Goal: Communication & Community: Answer question/provide support

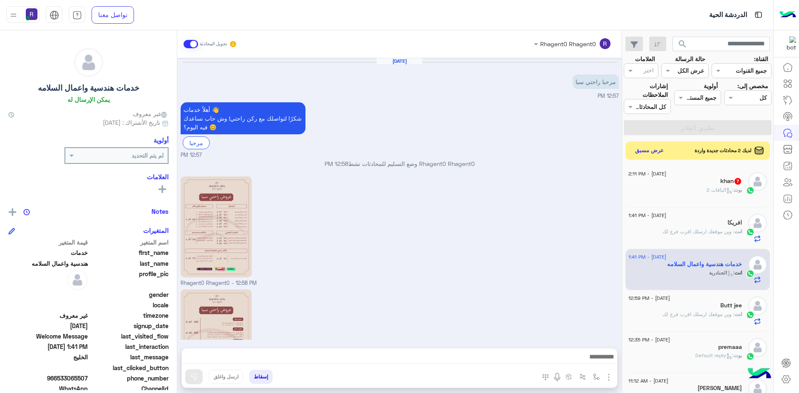
scroll to position [231, 0]
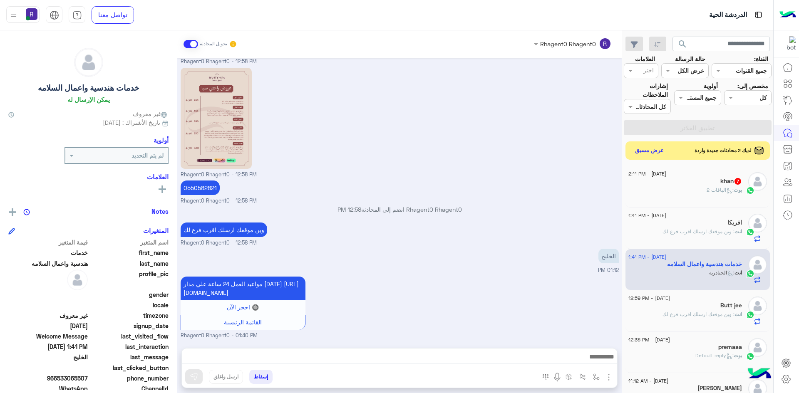
click at [736, 184] on span "7" at bounding box center [737, 181] width 7 height 7
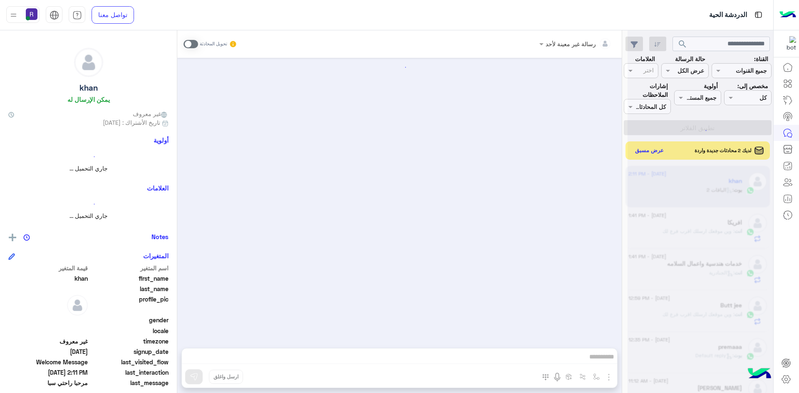
scroll to position [752, 0]
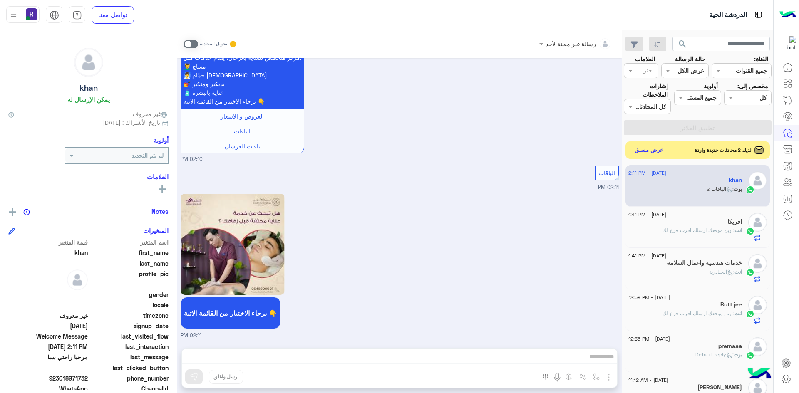
click at [650, 152] on button "عرض مسبق" at bounding box center [649, 150] width 35 height 11
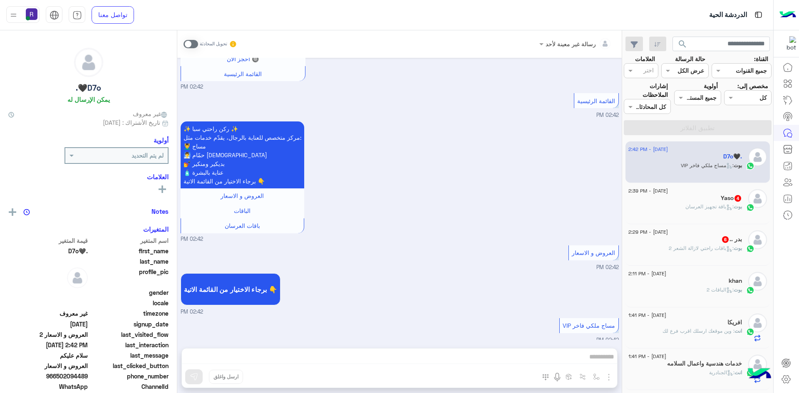
scroll to position [1183, 0]
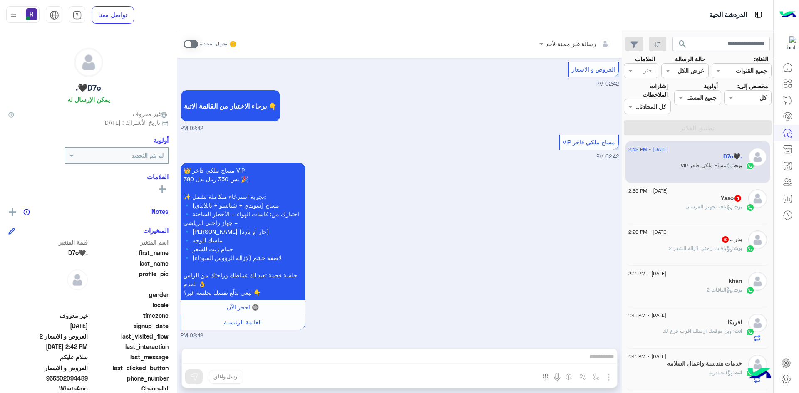
click at [193, 45] on span at bounding box center [191, 44] width 15 height 8
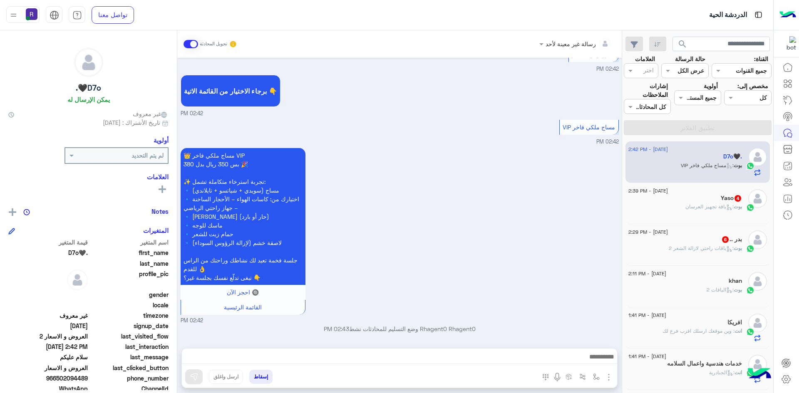
scroll to position [1198, 0]
click at [606, 377] on img "button" at bounding box center [609, 377] width 10 height 10
click at [598, 357] on span "الصور" at bounding box center [592, 360] width 15 height 10
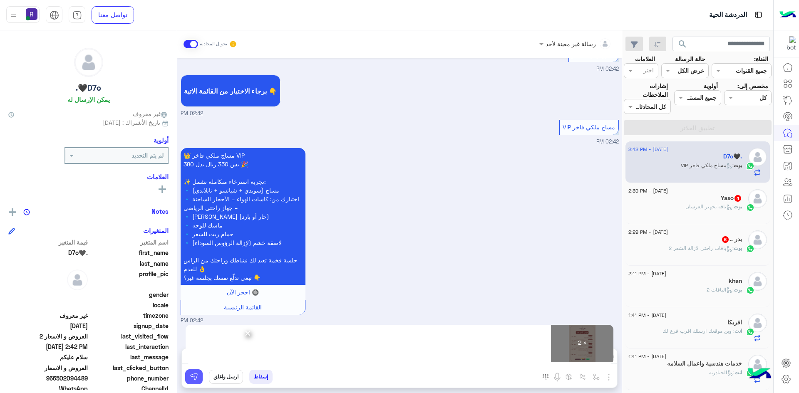
click at [195, 378] on img at bounding box center [194, 377] width 8 height 8
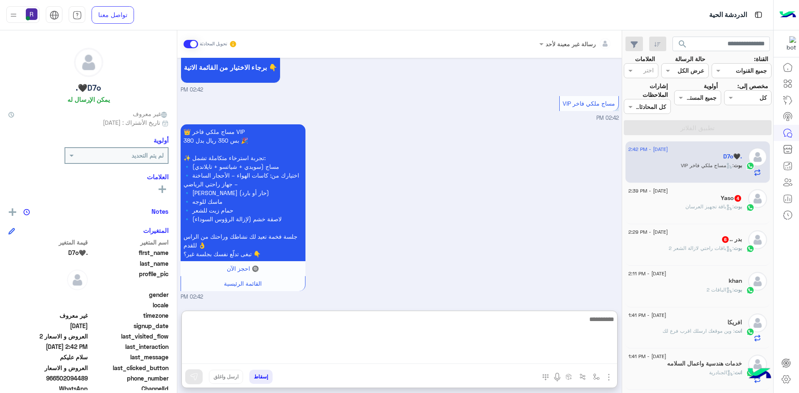
paste textarea "**********"
type textarea "**********"
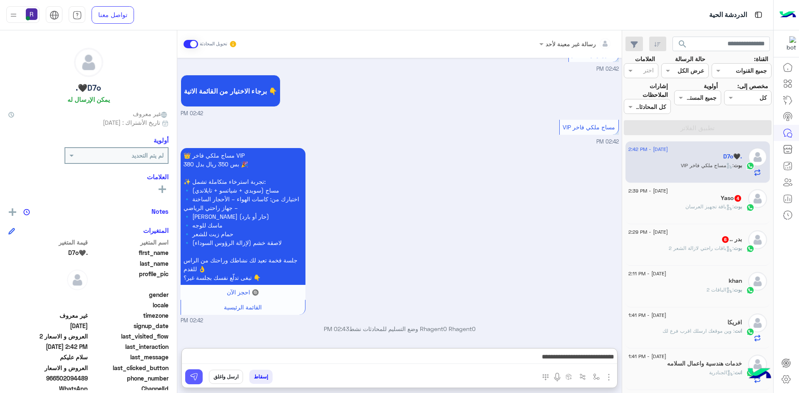
click at [200, 377] on button at bounding box center [193, 377] width 17 height 15
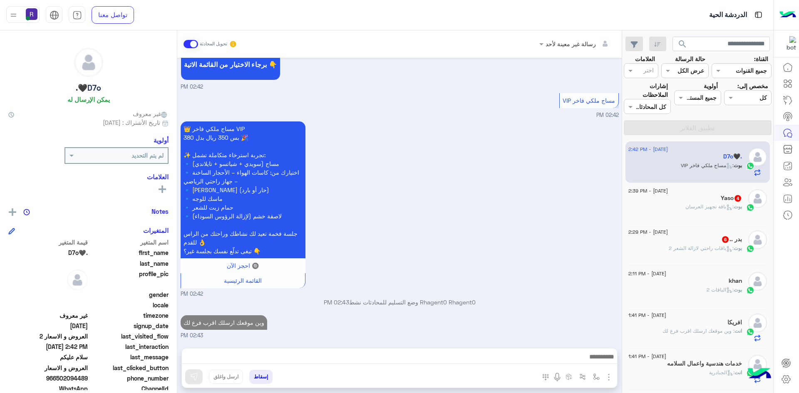
scroll to position [1225, 0]
click at [734, 246] on span "بوت" at bounding box center [738, 248] width 8 height 6
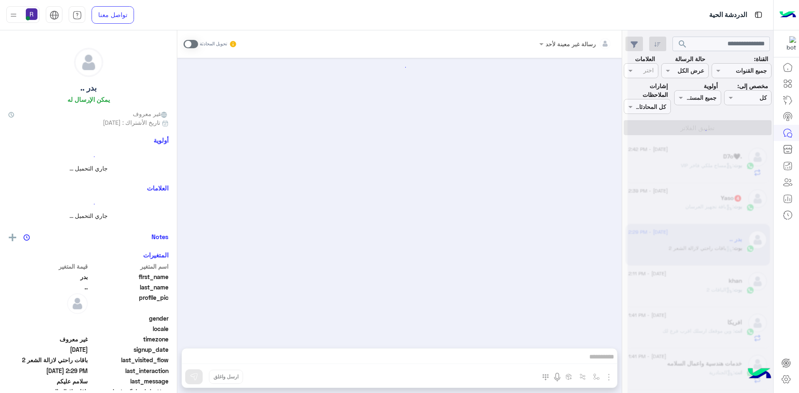
scroll to position [607, 0]
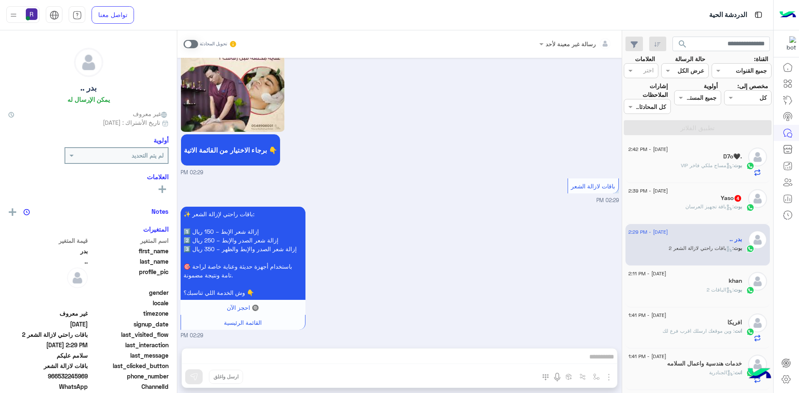
click at [196, 45] on span at bounding box center [191, 44] width 15 height 8
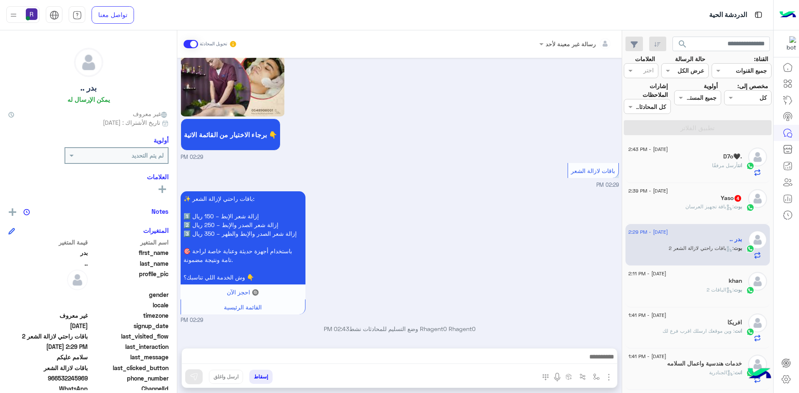
click at [608, 379] on img "button" at bounding box center [609, 377] width 10 height 10
click at [600, 365] on button "الصور" at bounding box center [595, 359] width 35 height 17
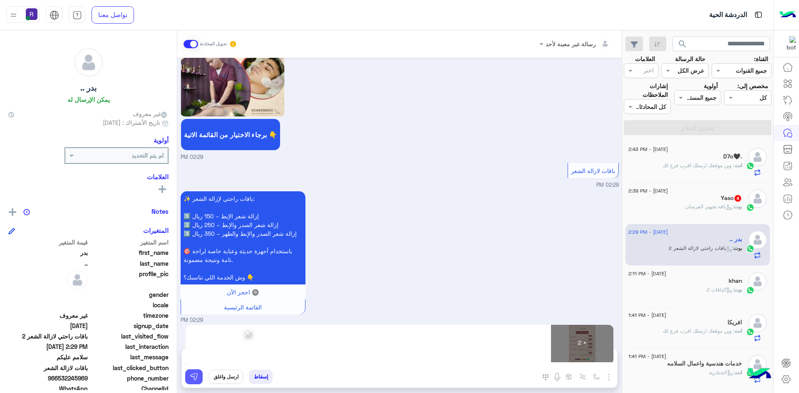
click at [193, 376] on img at bounding box center [194, 377] width 8 height 8
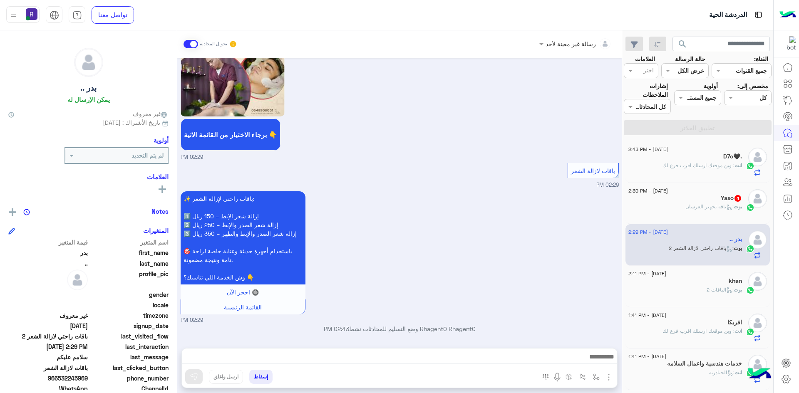
click at [713, 204] on span ": باقة تجهيز العرسان" at bounding box center [709, 206] width 48 height 6
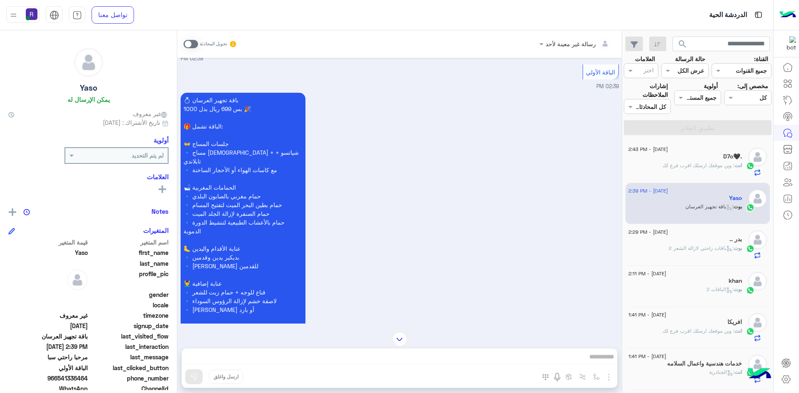
scroll to position [459, 0]
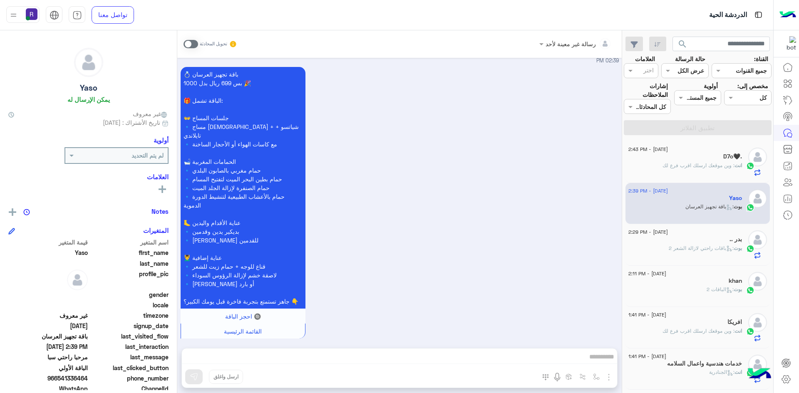
click at [196, 45] on span at bounding box center [191, 44] width 15 height 8
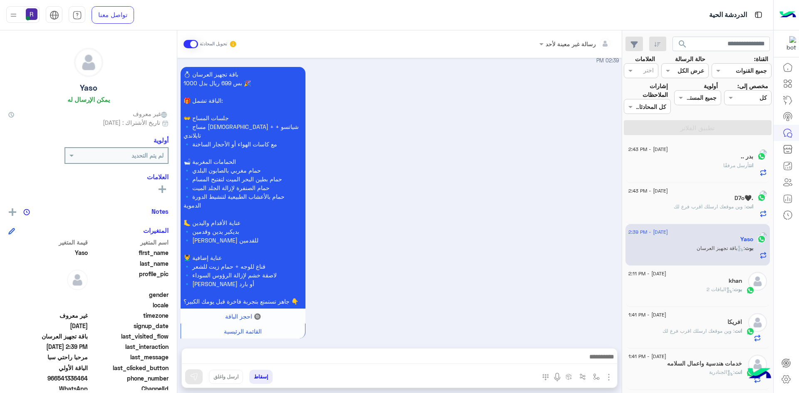
scroll to position [474, 0]
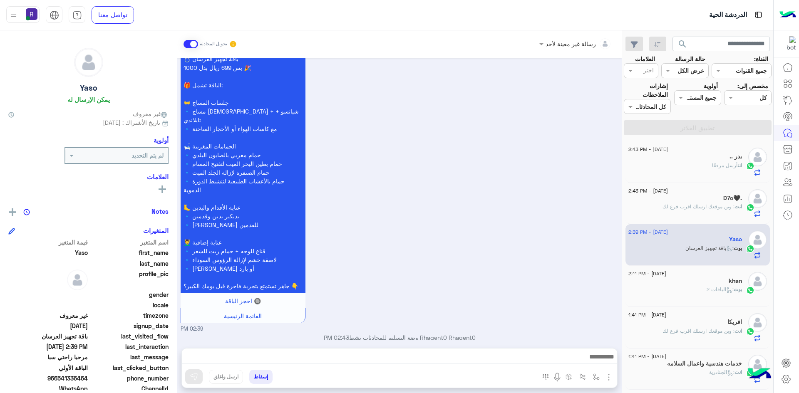
click at [610, 377] on img "button" at bounding box center [609, 377] width 10 height 10
click at [598, 360] on span "الصور" at bounding box center [592, 360] width 15 height 10
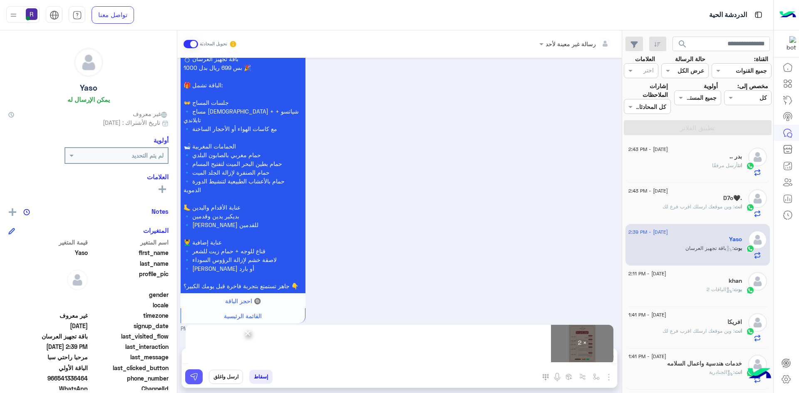
click at [190, 381] on button at bounding box center [193, 377] width 17 height 15
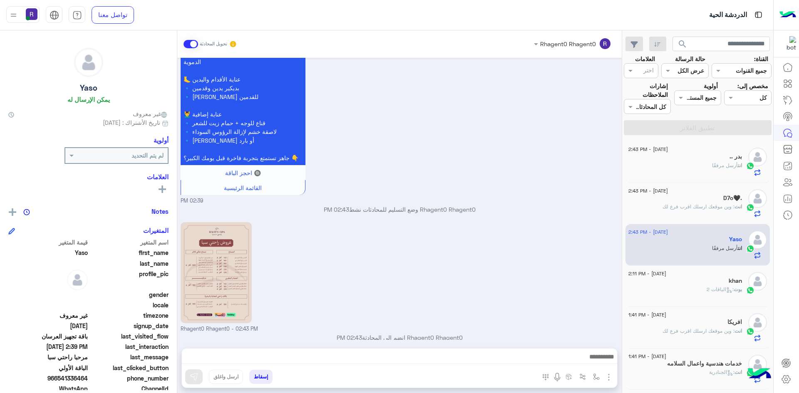
scroll to position [715, 0]
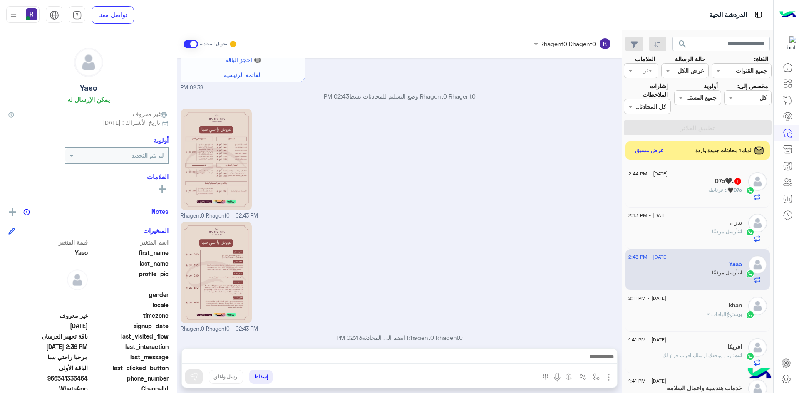
click at [680, 192] on div "D7o🖤. : غرناطه" at bounding box center [685, 193] width 114 height 15
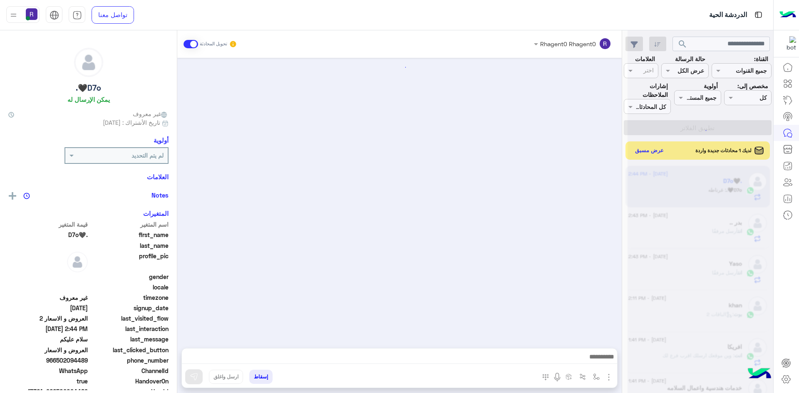
scroll to position [960, 0]
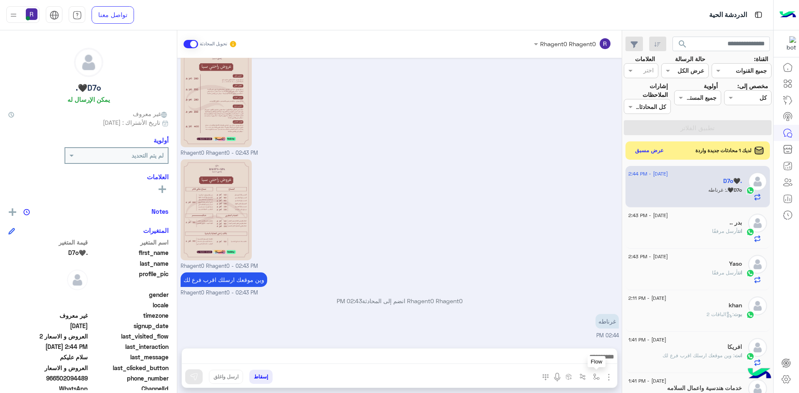
click at [595, 377] on img "button" at bounding box center [596, 377] width 7 height 7
click at [590, 360] on input "text" at bounding box center [571, 359] width 56 height 10
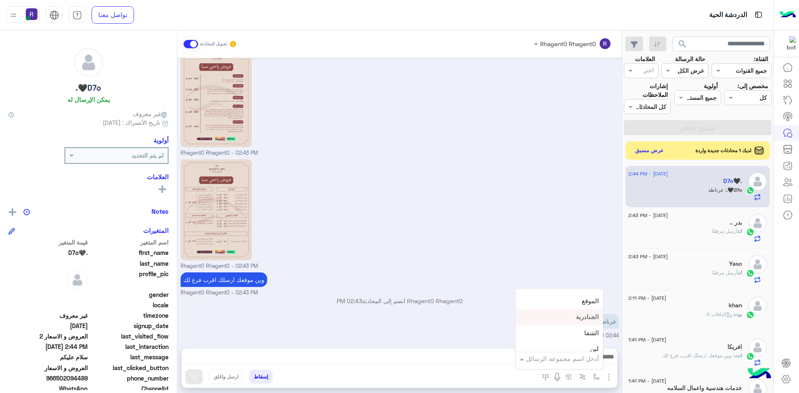
scroll to position [583, 0]
click at [548, 311] on div "لبن" at bounding box center [559, 308] width 87 height 16
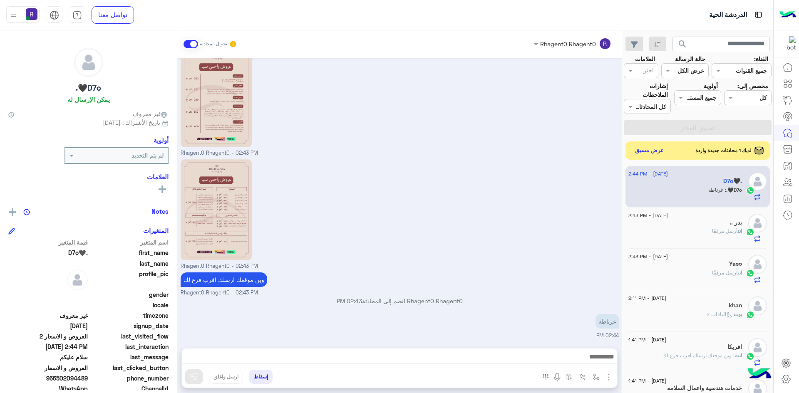
type textarea "***"
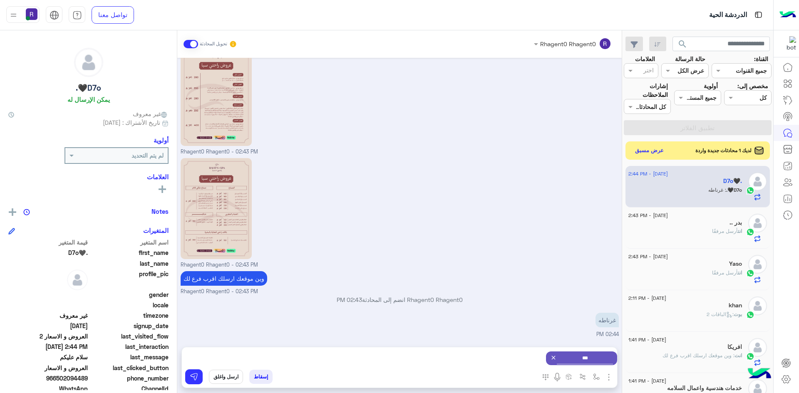
click at [185, 371] on div "إسقاط ارسل واغلق" at bounding box center [359, 379] width 354 height 18
click at [198, 379] on button at bounding box center [193, 377] width 17 height 15
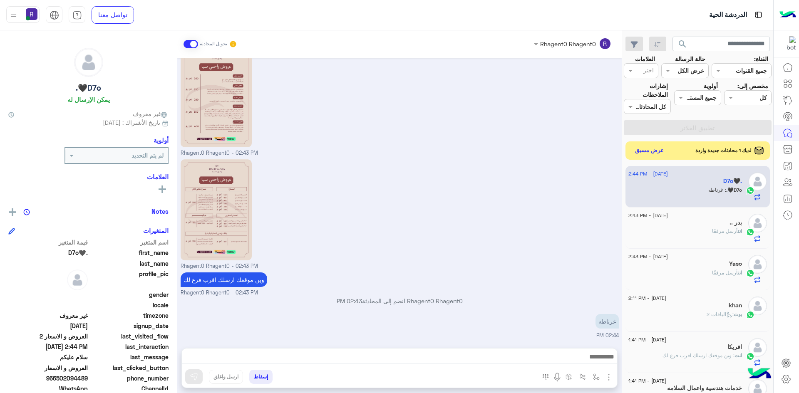
scroll to position [960, 0]
click at [596, 379] on img "button" at bounding box center [596, 377] width 7 height 7
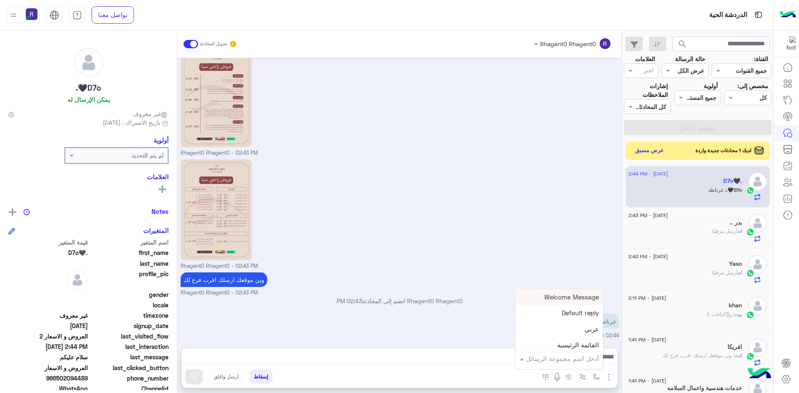
click at [584, 358] on input "text" at bounding box center [571, 359] width 56 height 10
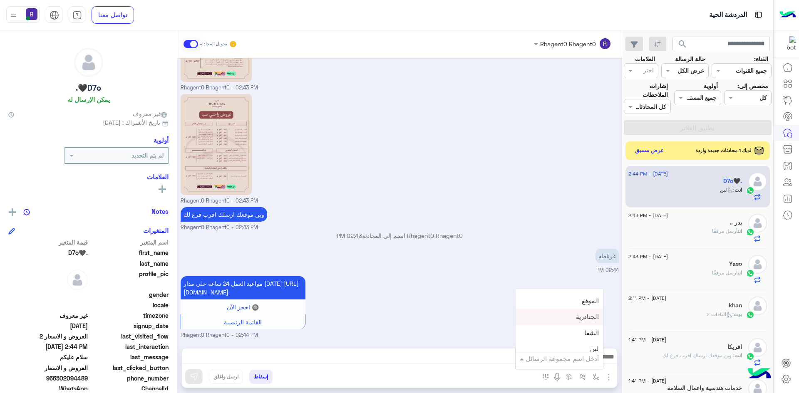
scroll to position [583, 0]
click at [573, 309] on div "لبن" at bounding box center [559, 308] width 87 height 16
type textarea "***"
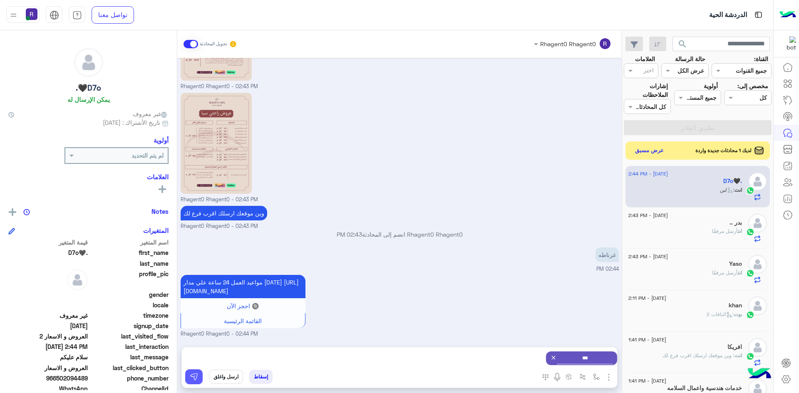
click at [195, 375] on img at bounding box center [194, 377] width 8 height 8
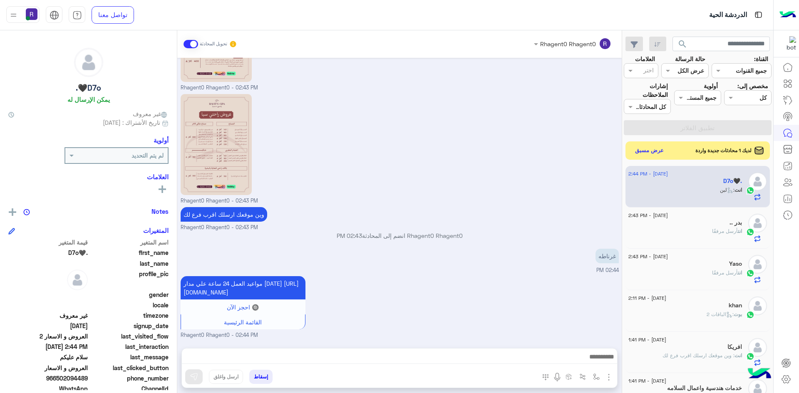
scroll to position [1034, 0]
click at [642, 154] on button "عرض مسبق" at bounding box center [649, 150] width 35 height 11
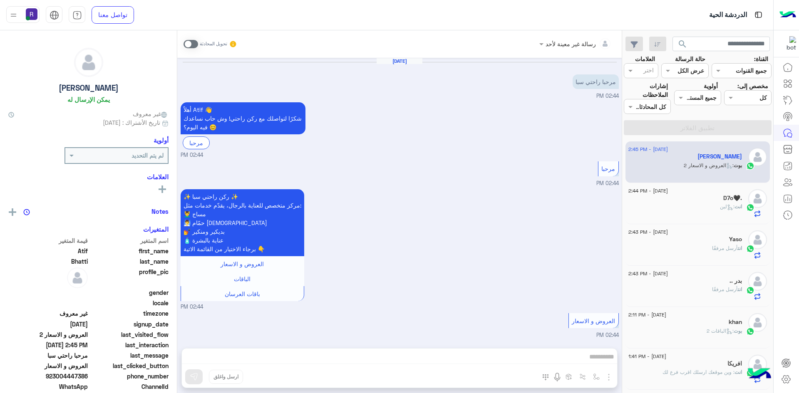
scroll to position [52, 0]
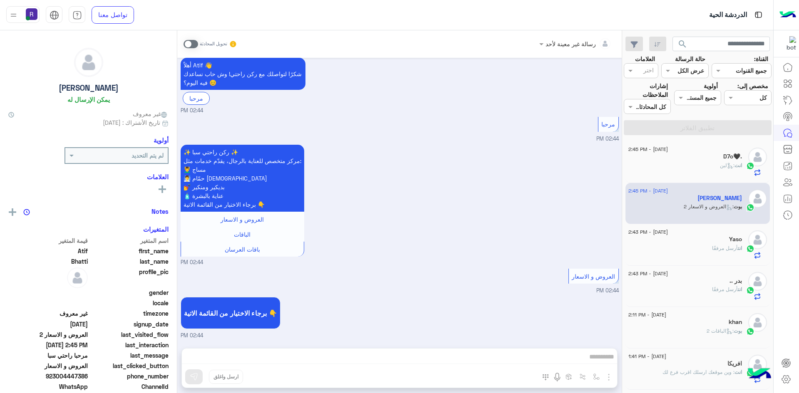
click at [195, 45] on span at bounding box center [191, 44] width 15 height 8
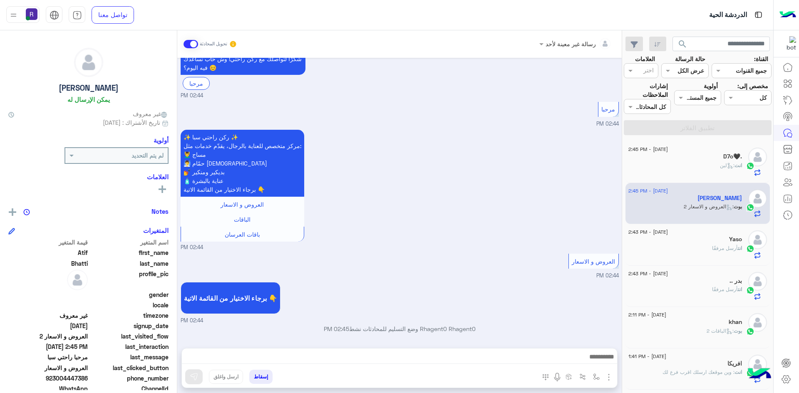
click at [607, 377] on img "button" at bounding box center [609, 377] width 10 height 10
click at [597, 358] on span "الصور" at bounding box center [592, 360] width 15 height 10
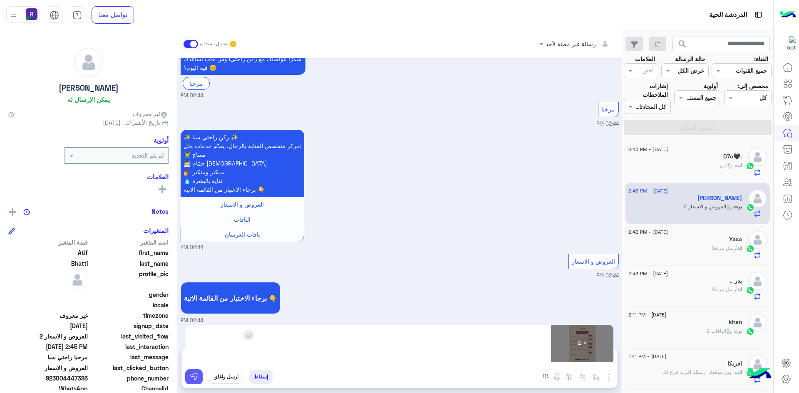
click at [198, 379] on button at bounding box center [193, 377] width 17 height 15
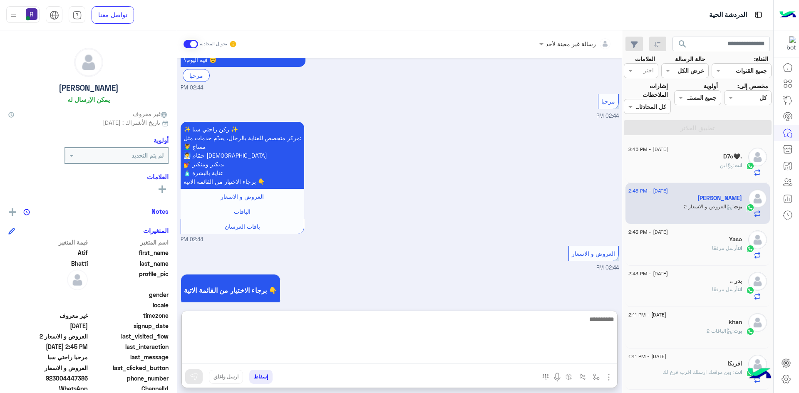
paste textarea "**********"
type textarea "**********"
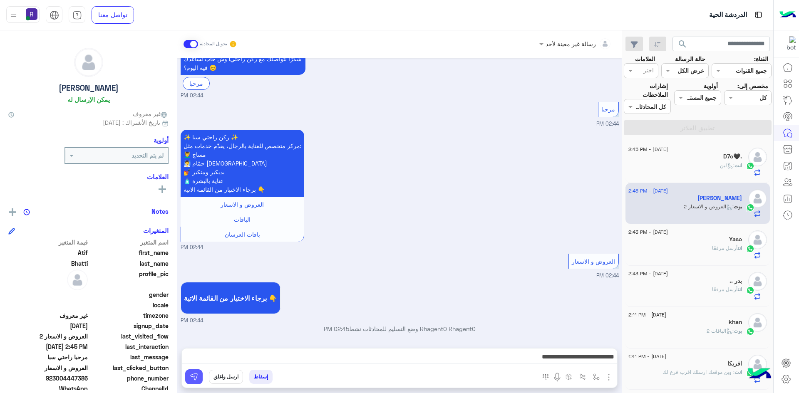
click at [196, 377] on img at bounding box center [194, 377] width 8 height 8
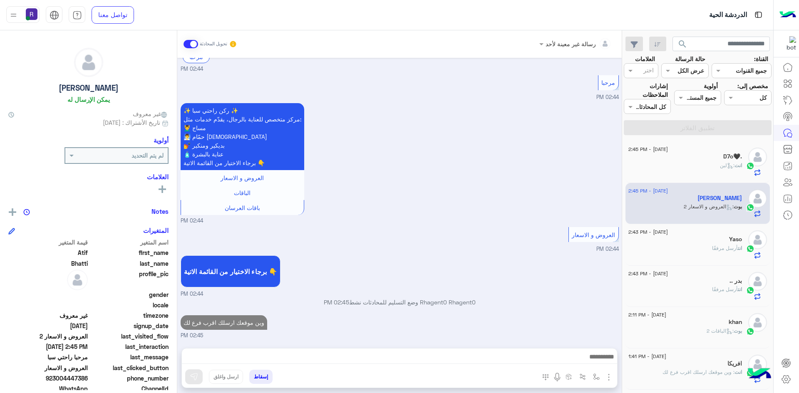
click at [710, 243] on div "Yaso" at bounding box center [685, 240] width 114 height 9
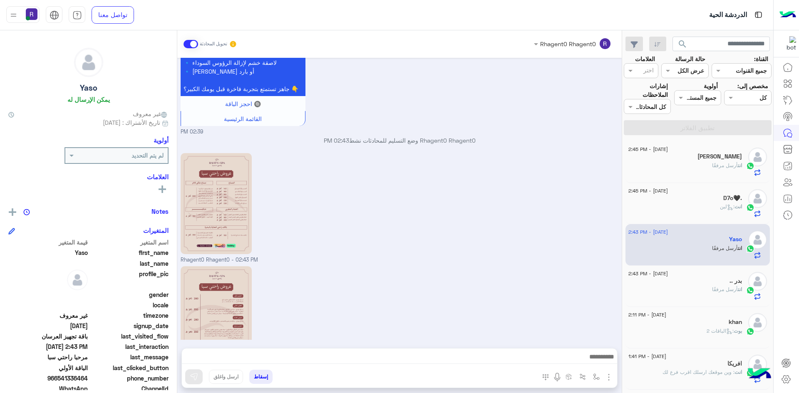
scroll to position [715, 0]
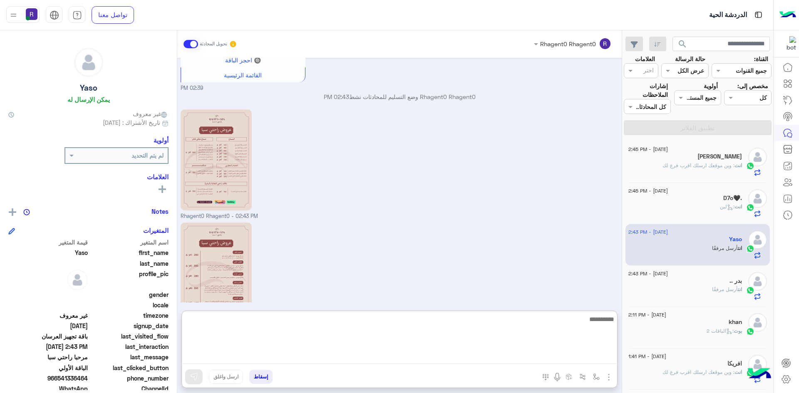
paste textarea "**********"
type textarea "**********"
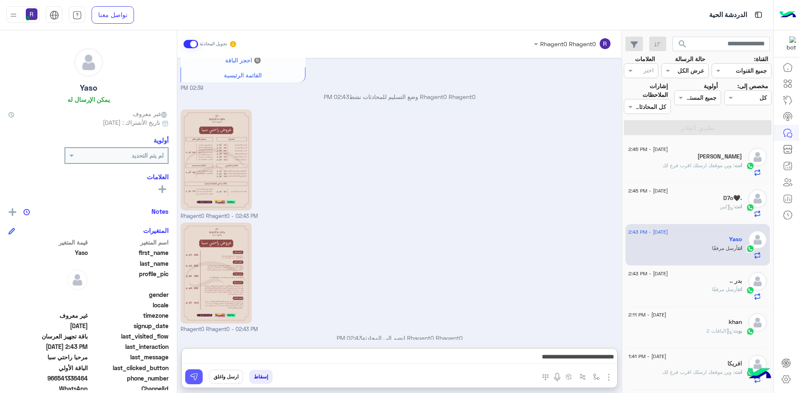
click at [200, 382] on button at bounding box center [193, 377] width 17 height 15
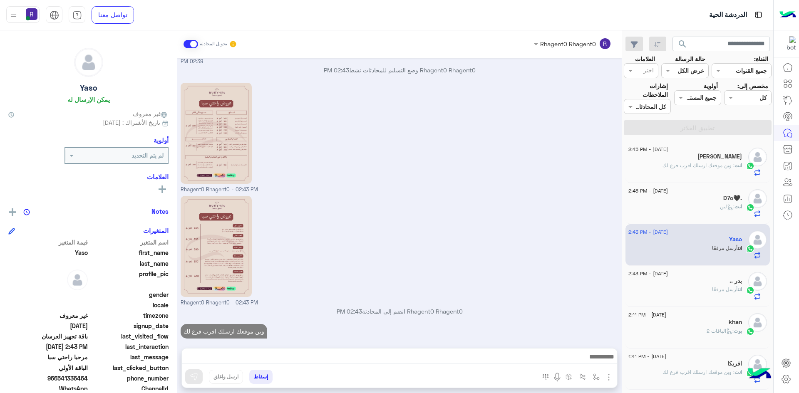
click at [710, 163] on span ": وين موقعك ارسلك اقرب فرع لك" at bounding box center [698, 165] width 72 height 6
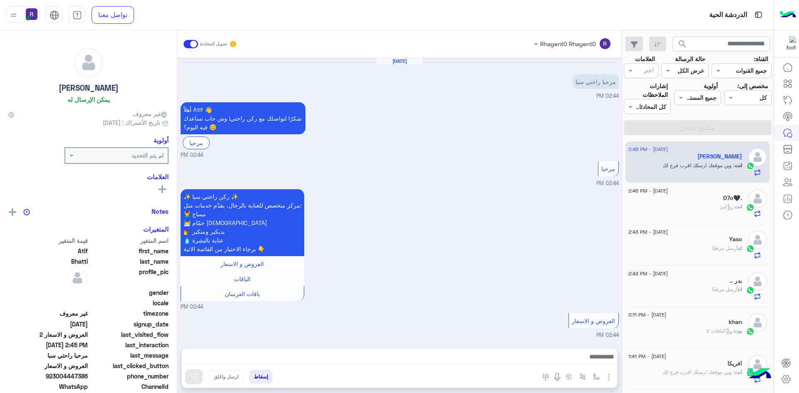
scroll to position [364, 0]
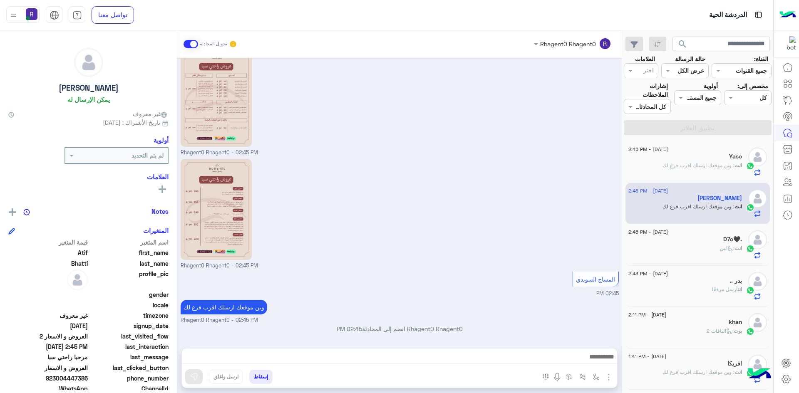
click at [697, 173] on div "انت : وين موقعك ارسلك اقرب فرع لك" at bounding box center [685, 169] width 114 height 15
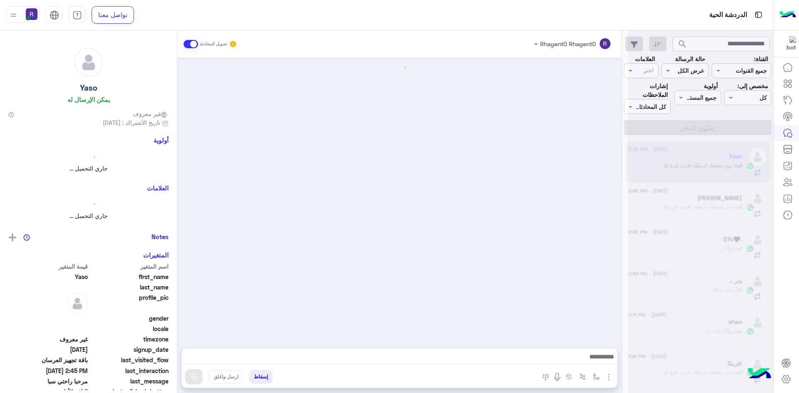
scroll to position [742, 0]
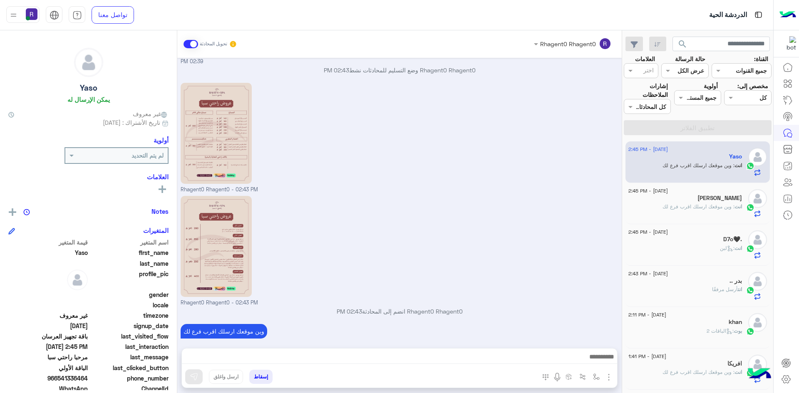
click at [670, 201] on div "[PERSON_NAME]" at bounding box center [685, 199] width 114 height 9
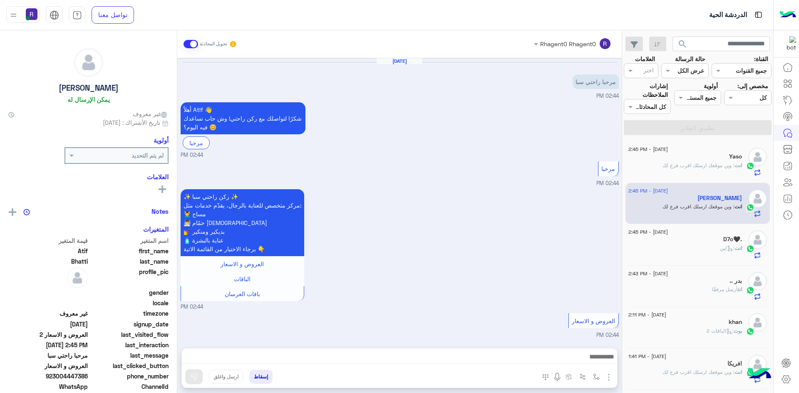
scroll to position [364, 0]
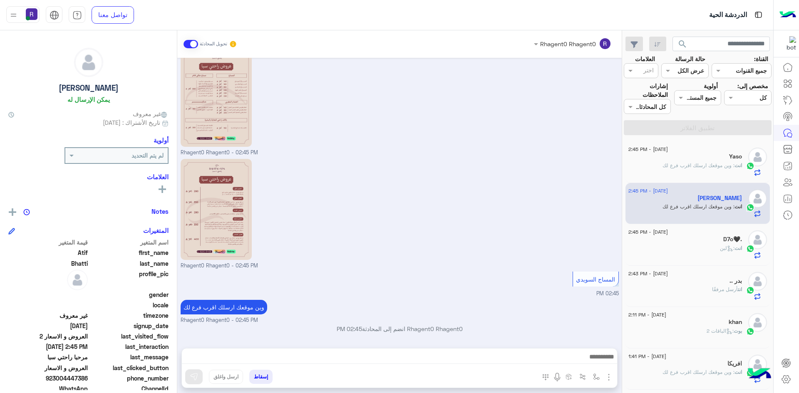
click at [704, 166] on span ": وين موقعك ارسلك اقرب فرع لك" at bounding box center [698, 165] width 72 height 6
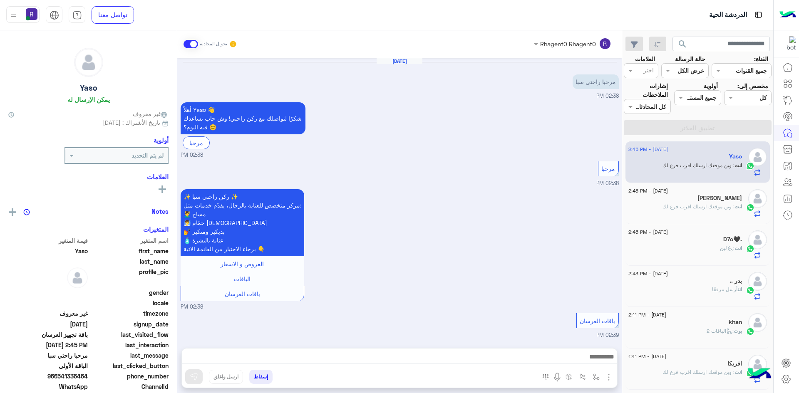
scroll to position [742, 0]
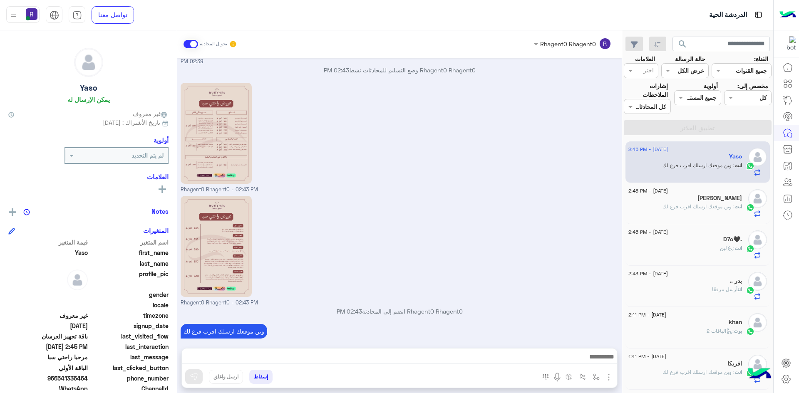
click at [702, 198] on div "[PERSON_NAME]" at bounding box center [685, 199] width 114 height 9
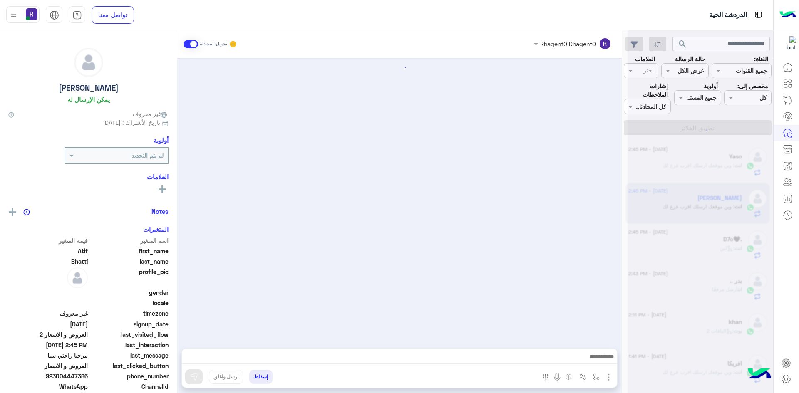
scroll to position [364, 0]
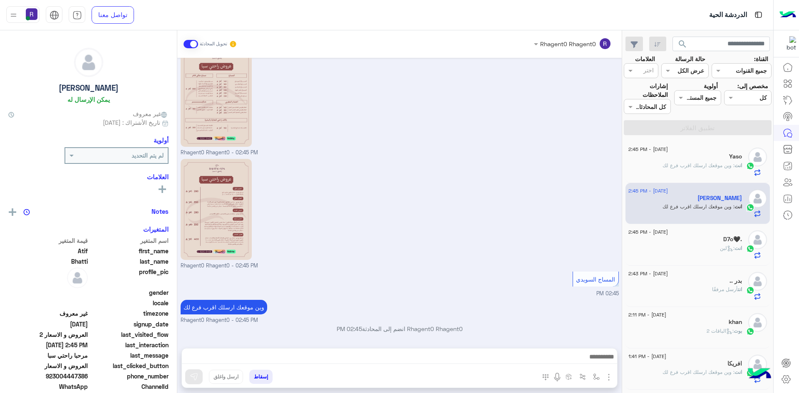
click at [699, 169] on p "انت : وين موقعك ارسلك اقرب فرع لك" at bounding box center [701, 165] width 79 height 7
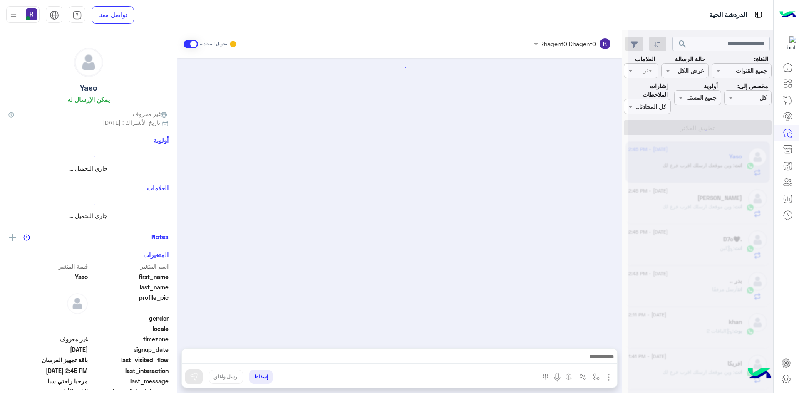
scroll to position [742, 0]
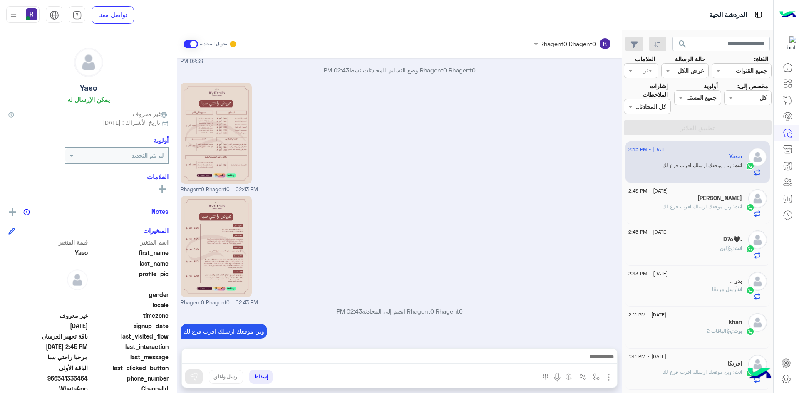
click at [712, 210] on span ": وين موقعك ارسلك اقرب فرع لك" at bounding box center [698, 206] width 72 height 6
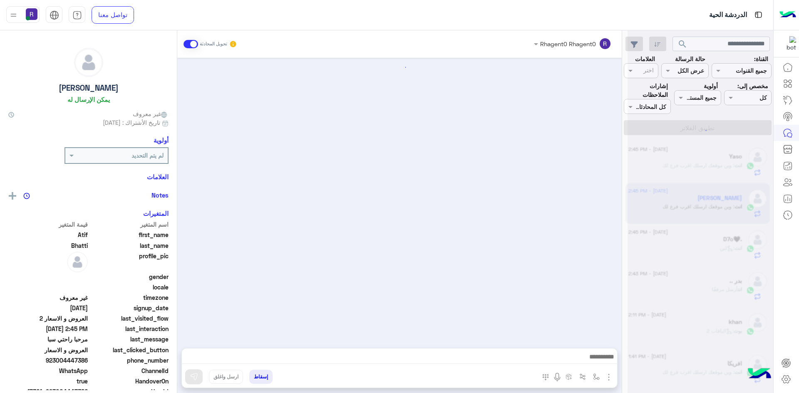
scroll to position [364, 0]
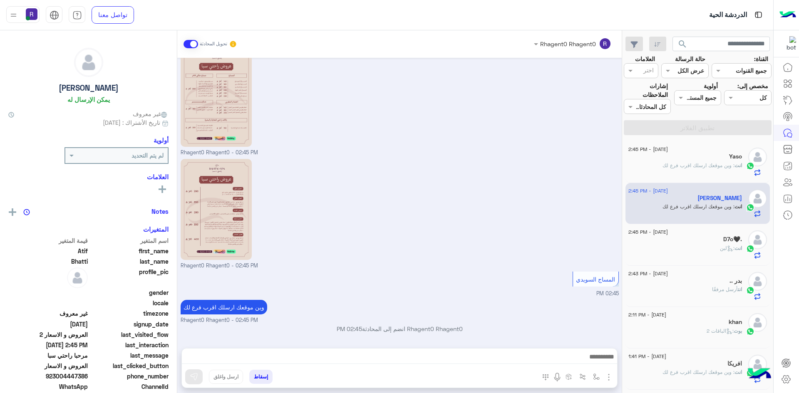
click at [720, 246] on span ": لبن" at bounding box center [727, 248] width 15 height 6
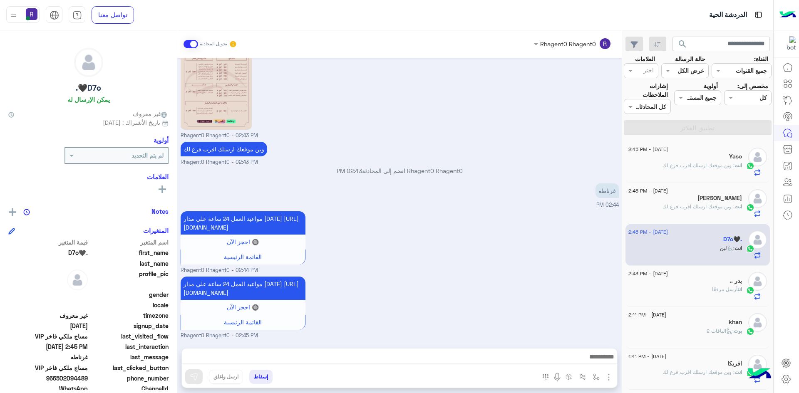
click at [692, 200] on div "[PERSON_NAME]" at bounding box center [685, 199] width 114 height 9
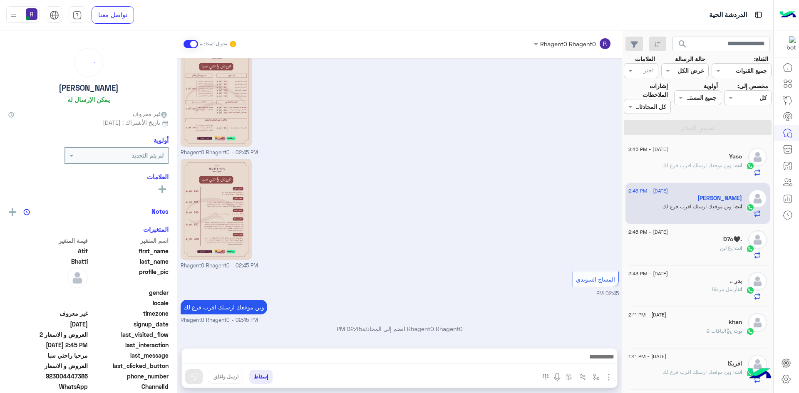
scroll to position [364, 0]
click at [692, 162] on p "انت : وين موقعك ارسلك اقرب فرع لك" at bounding box center [701, 165] width 79 height 7
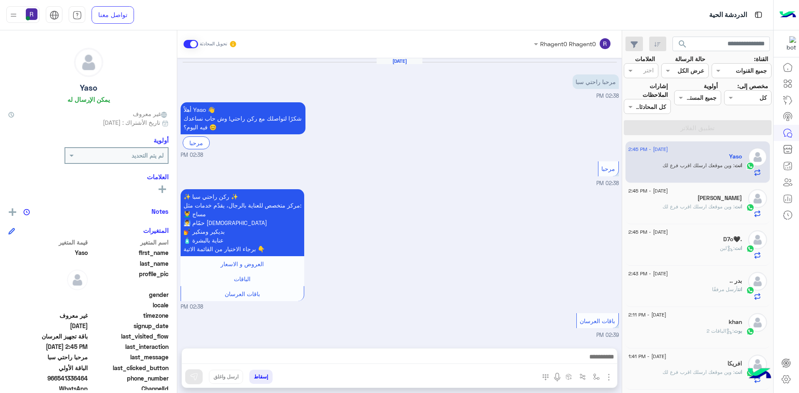
scroll to position [742, 0]
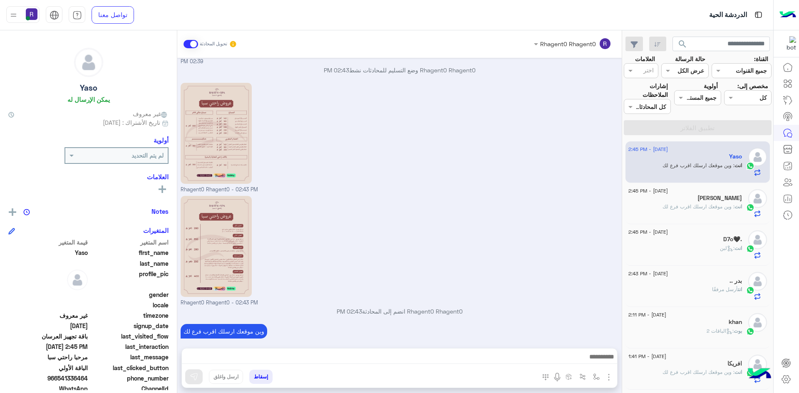
click at [689, 283] on div "بدر .." at bounding box center [685, 282] width 114 height 9
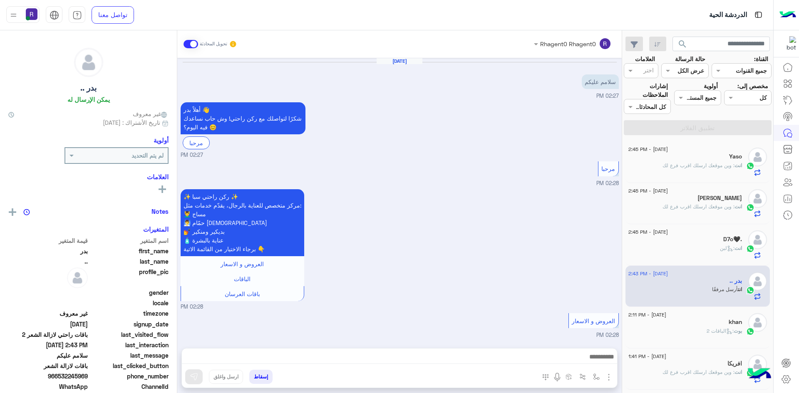
scroll to position [863, 0]
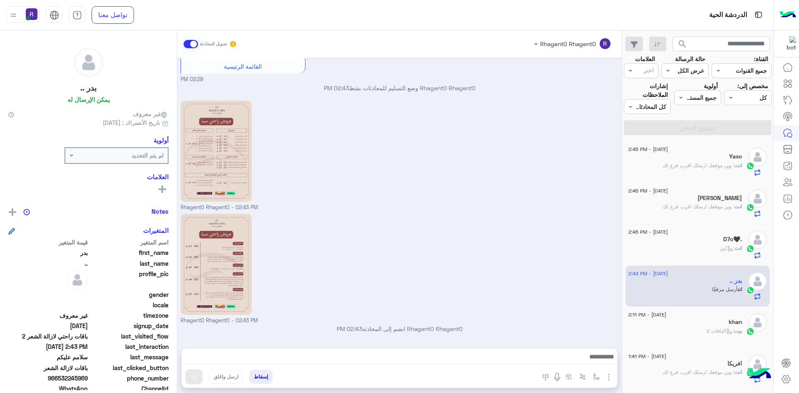
click at [700, 170] on div "انت : وين موقعك ارسلك اقرب فرع لك" at bounding box center [685, 169] width 114 height 15
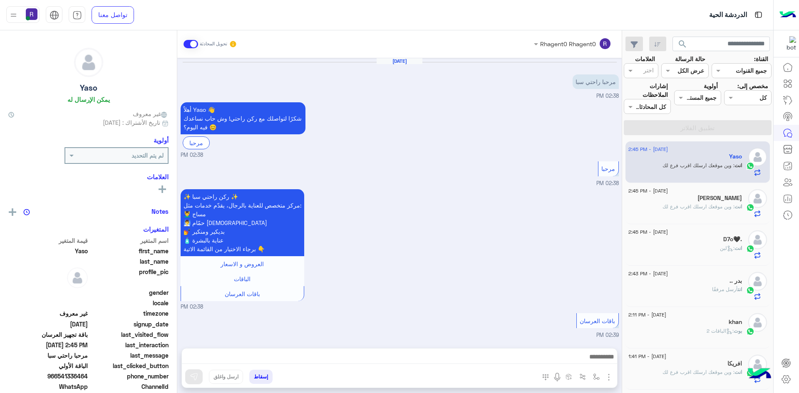
scroll to position [742, 0]
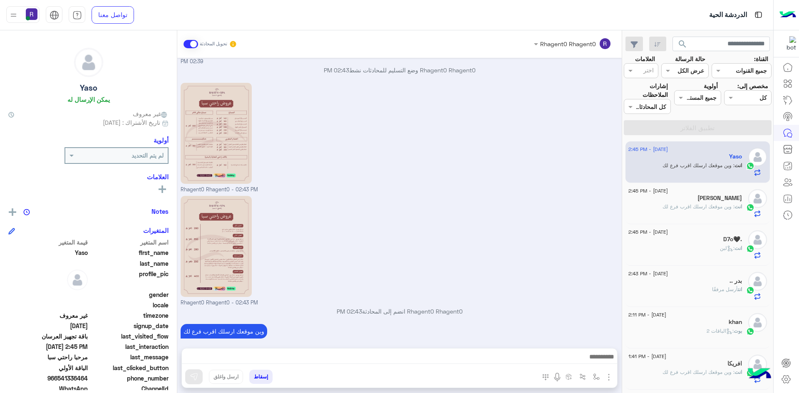
click at [693, 206] on span ": وين موقعك ارسلك اقرب فرع لك" at bounding box center [698, 206] width 72 height 6
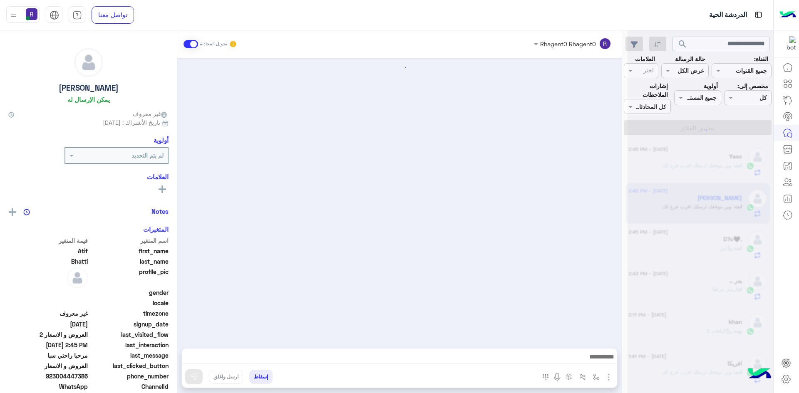
scroll to position [364, 0]
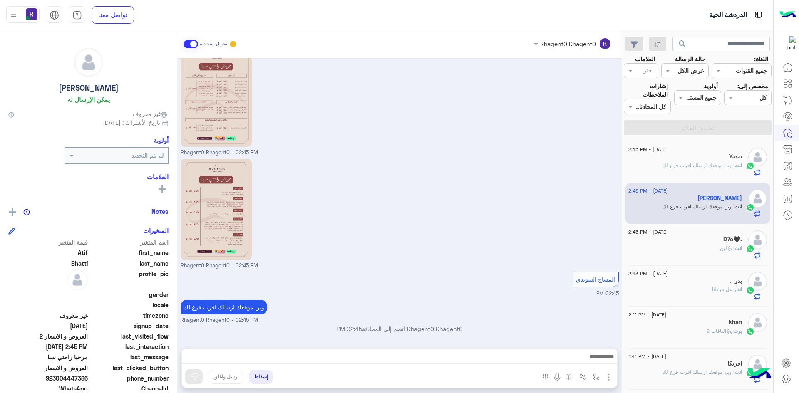
click at [705, 169] on div "انت : وين موقعك ارسلك اقرب فرع لك" at bounding box center [685, 169] width 114 height 15
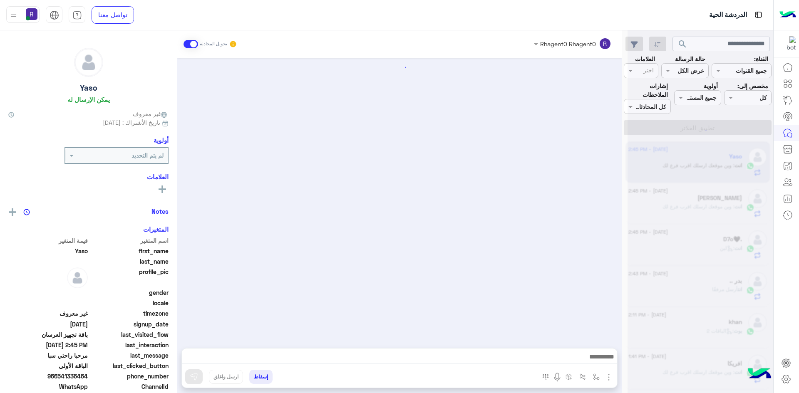
scroll to position [742, 0]
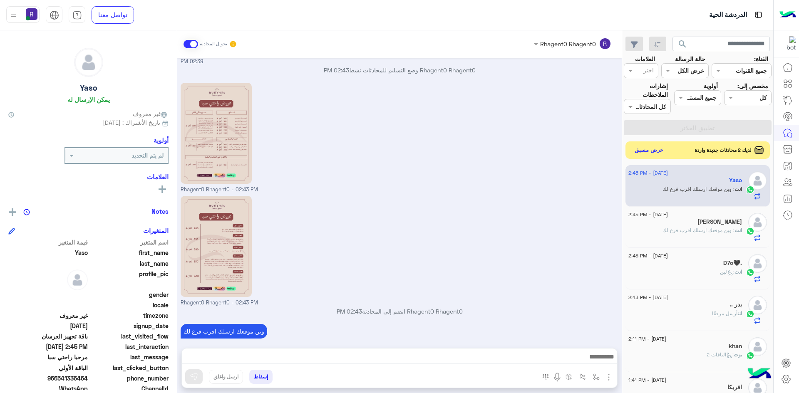
click at [649, 148] on button "عرض مسبق" at bounding box center [649, 150] width 35 height 11
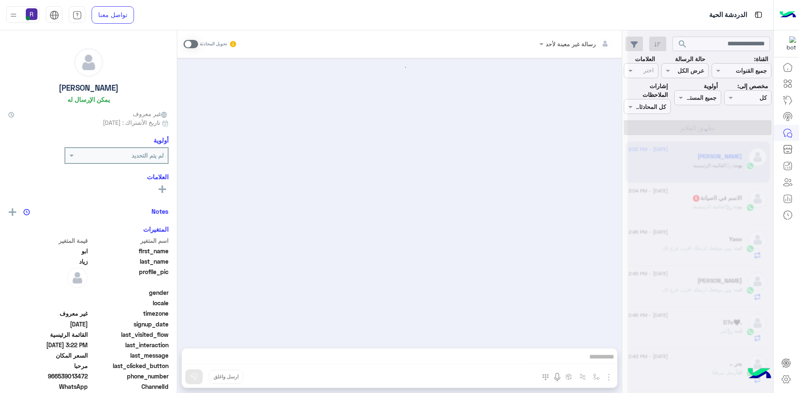
scroll to position [67, 0]
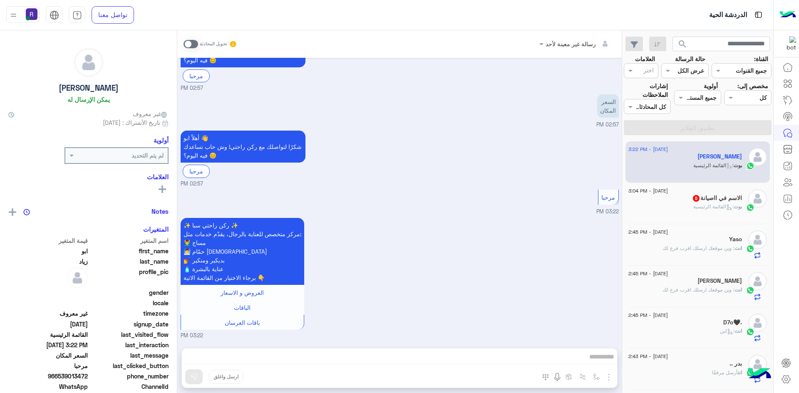
click at [731, 208] on span ": القائمة الرئيسية" at bounding box center [713, 206] width 40 height 6
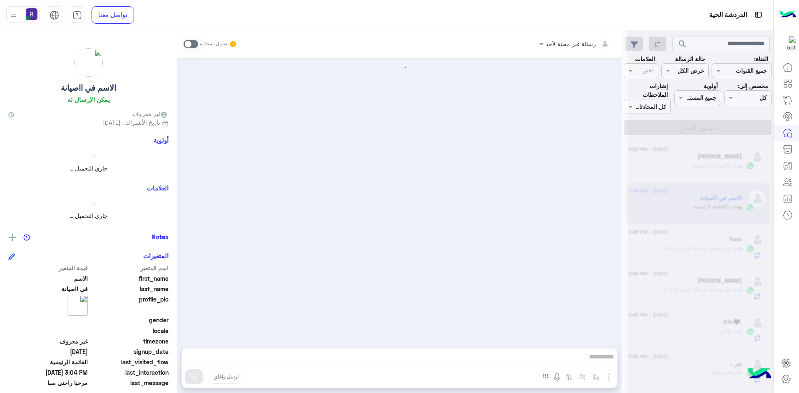
scroll to position [394, 0]
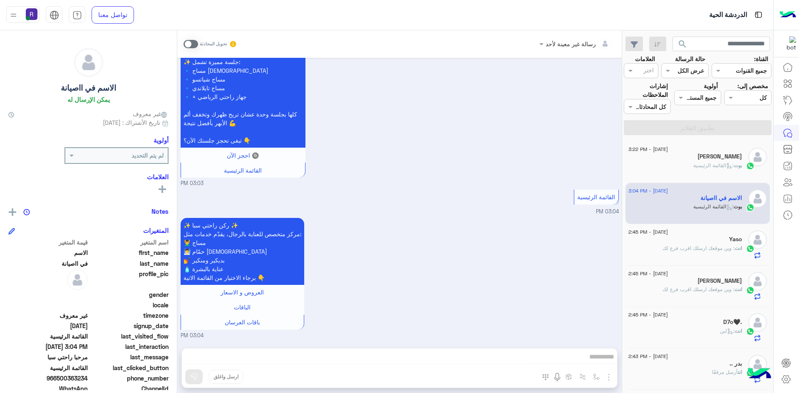
click at [195, 44] on span at bounding box center [191, 44] width 15 height 8
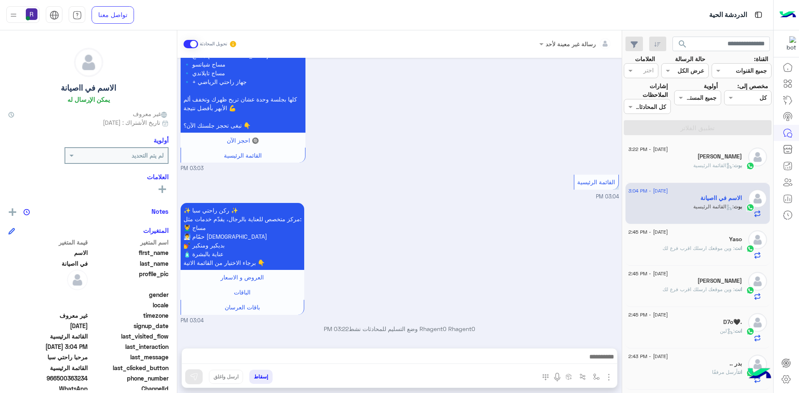
click at [610, 375] on img "button" at bounding box center [609, 377] width 10 height 10
click at [600, 362] on button "الصور" at bounding box center [595, 359] width 35 height 17
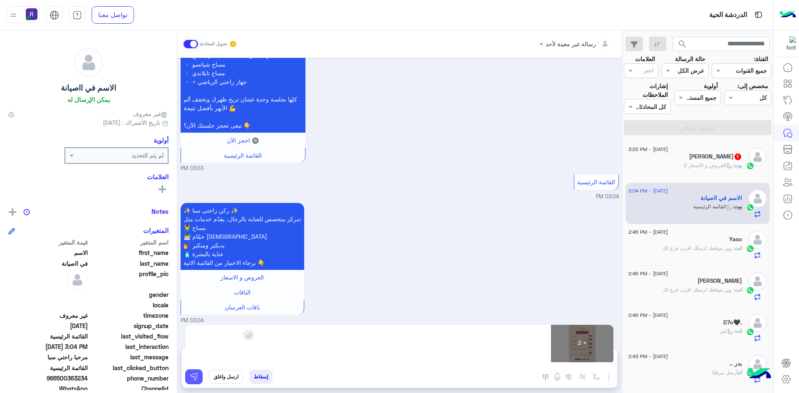
click at [196, 377] on img at bounding box center [194, 377] width 8 height 8
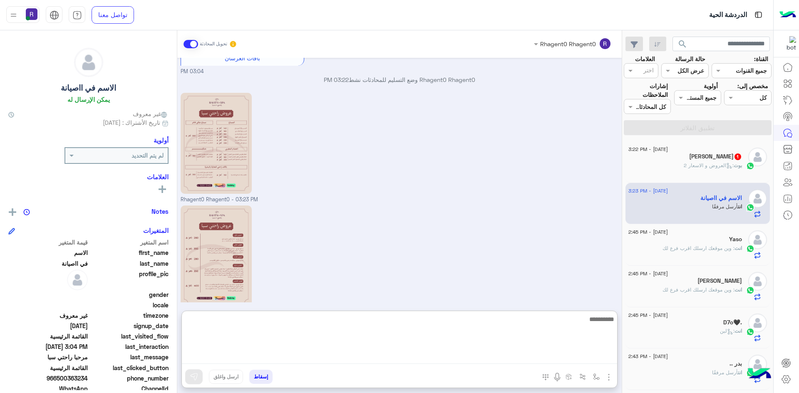
scroll to position [667, 0]
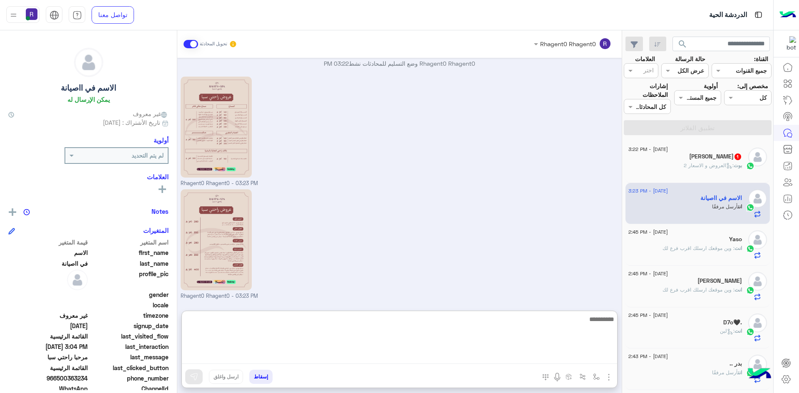
paste textarea "**********"
type textarea "**********"
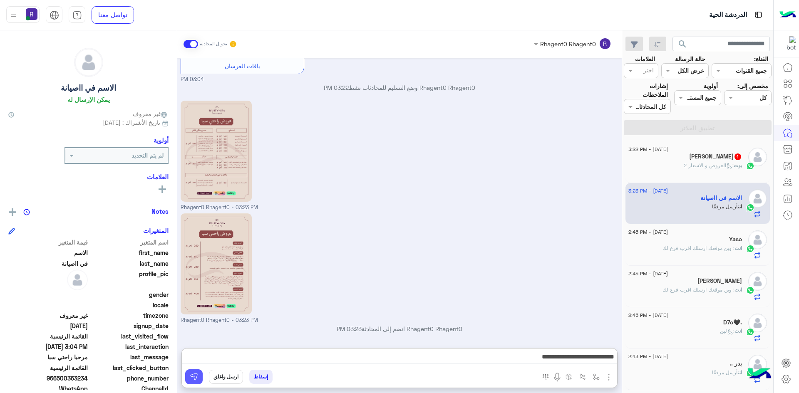
click at [193, 378] on img at bounding box center [194, 377] width 8 height 8
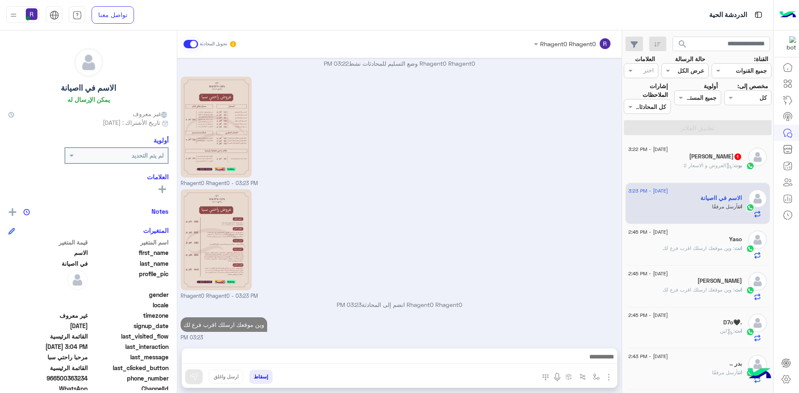
scroll to position [677, 0]
click at [713, 156] on div "[PERSON_NAME] 1" at bounding box center [685, 157] width 114 height 9
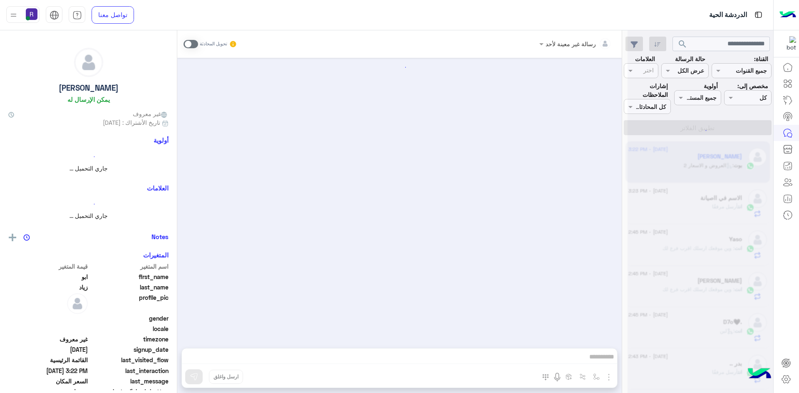
scroll to position [148, 0]
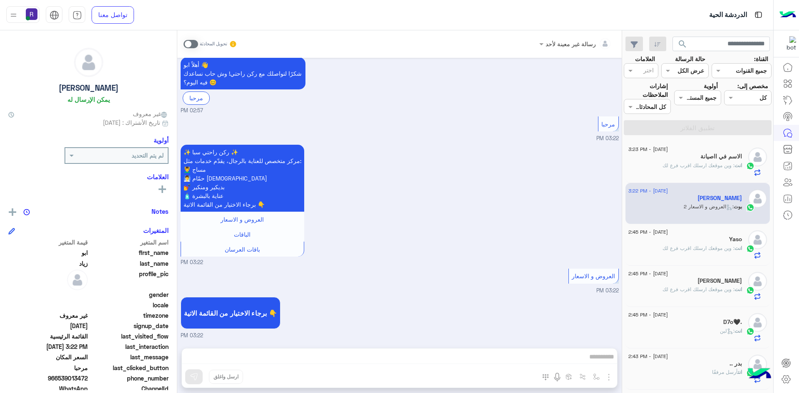
click at [196, 44] on span at bounding box center [191, 44] width 15 height 8
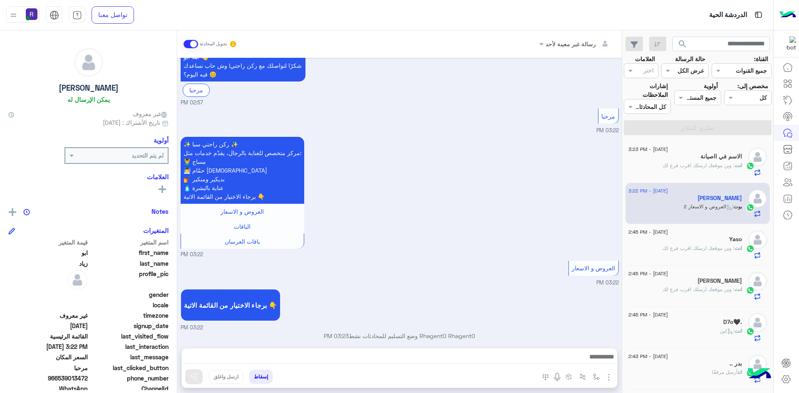
scroll to position [163, 0]
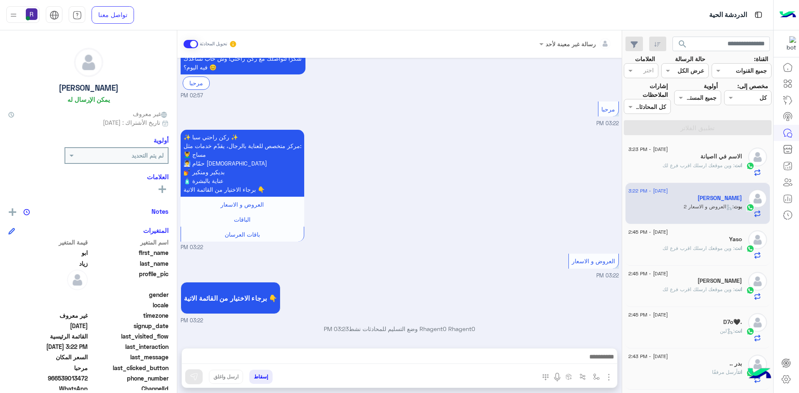
click at [609, 377] on img "button" at bounding box center [609, 377] width 10 height 10
click at [601, 364] on button "الصور" at bounding box center [595, 359] width 35 height 17
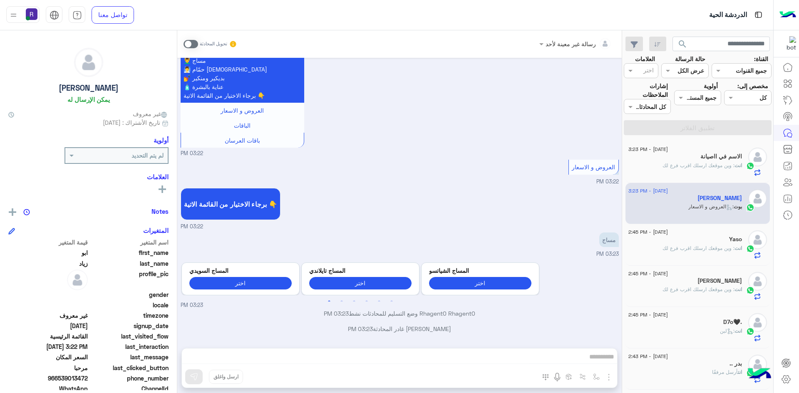
click at [193, 45] on span at bounding box center [191, 44] width 15 height 8
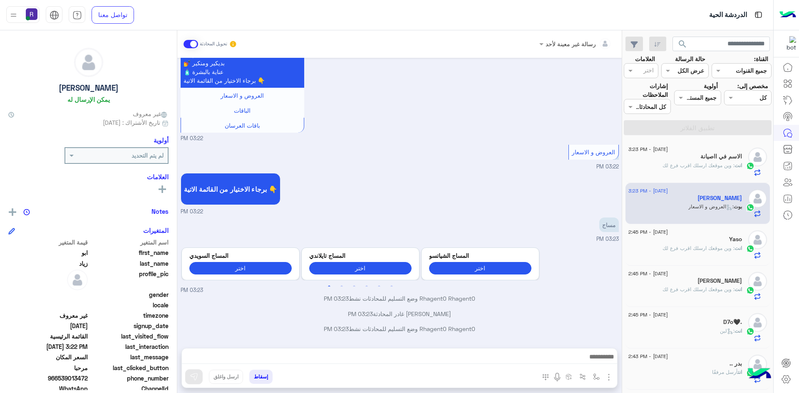
click at [609, 375] on img "button" at bounding box center [609, 377] width 10 height 10
click at [598, 357] on span "الصور" at bounding box center [592, 360] width 15 height 10
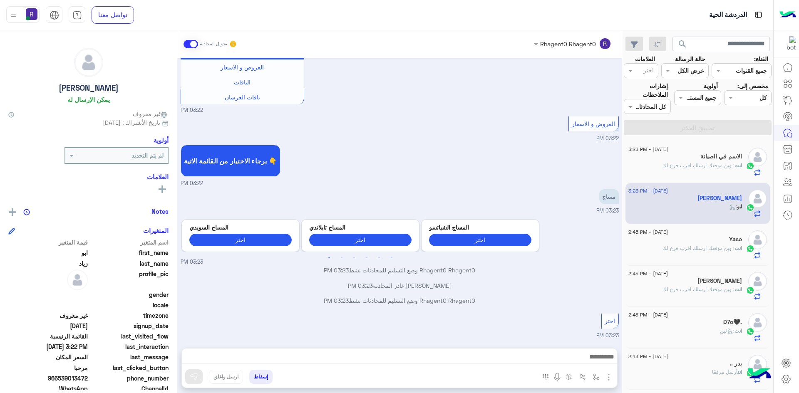
click at [610, 376] on img "button" at bounding box center [609, 377] width 10 height 10
click at [603, 364] on button "الصور" at bounding box center [595, 359] width 35 height 17
click at [609, 377] on img "button" at bounding box center [609, 377] width 10 height 10
click at [607, 361] on img at bounding box center [606, 360] width 7 height 10
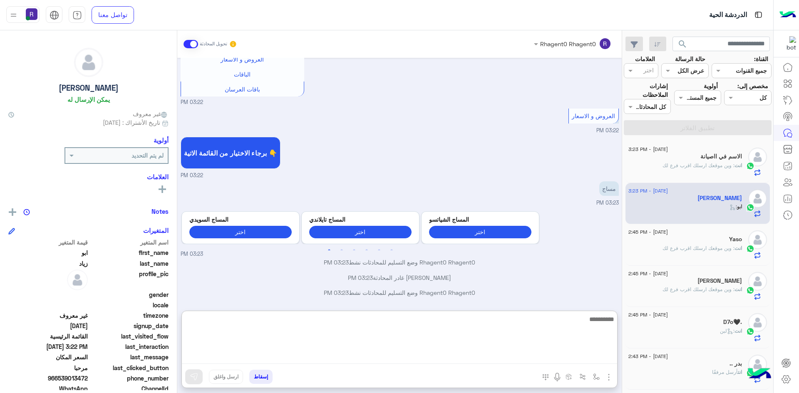
paste textarea "**********"
type textarea "**********"
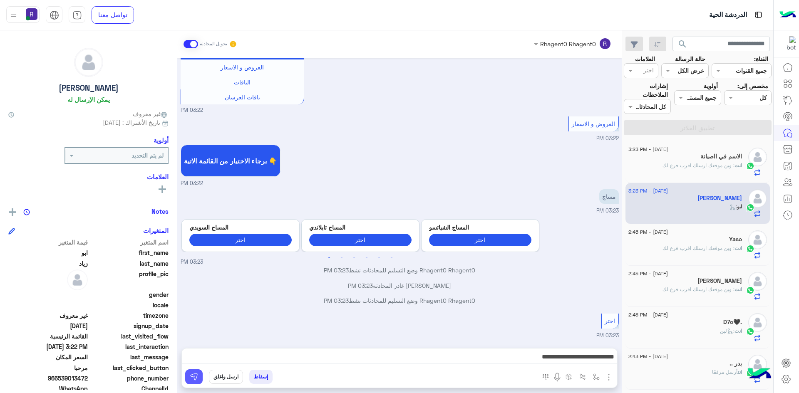
click at [198, 378] on img at bounding box center [194, 377] width 8 height 8
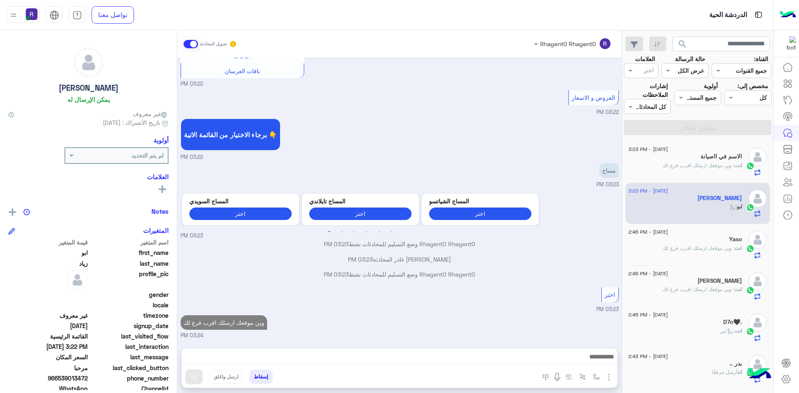
click at [730, 248] on span ": وين موقعك ارسلك اقرب فرع لك" at bounding box center [698, 248] width 72 height 6
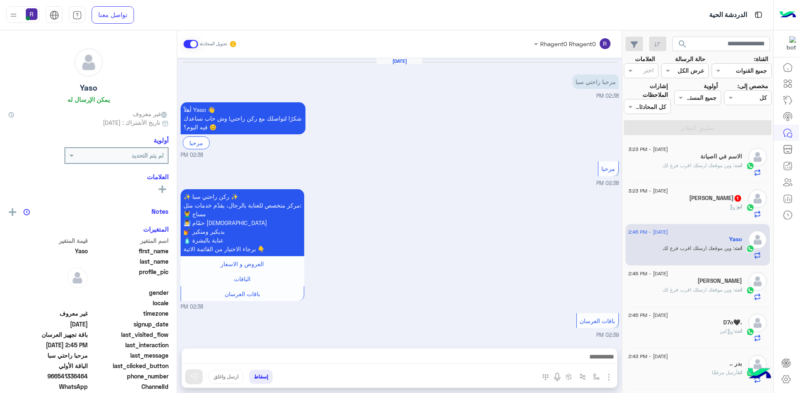
scroll to position [742, 0]
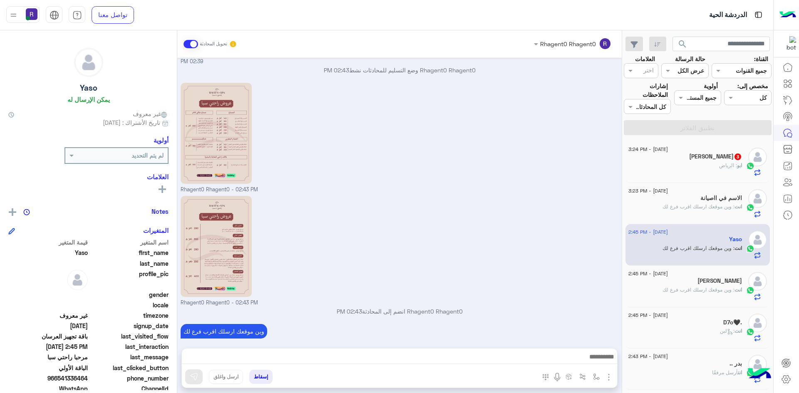
click at [727, 166] on span ": الرياض" at bounding box center [728, 165] width 18 height 6
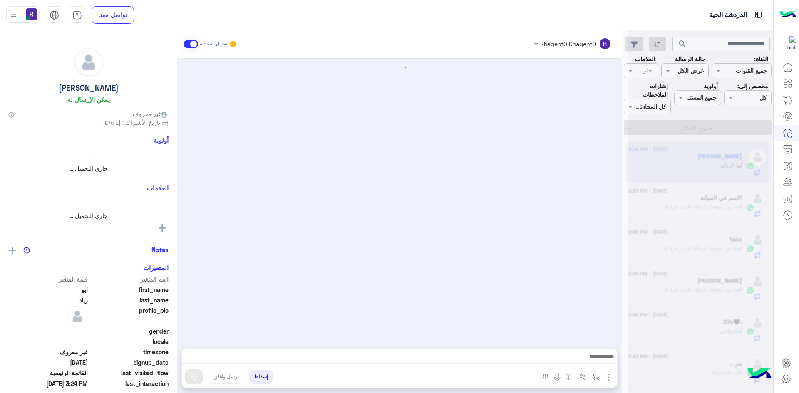
scroll to position [397, 0]
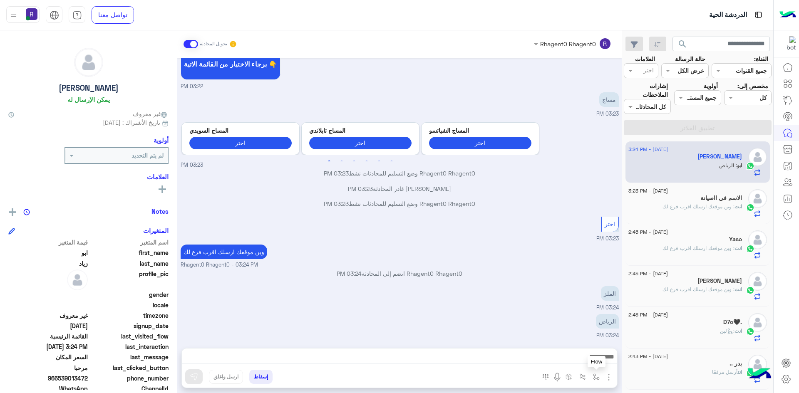
click at [597, 376] on img "button" at bounding box center [596, 377] width 7 height 7
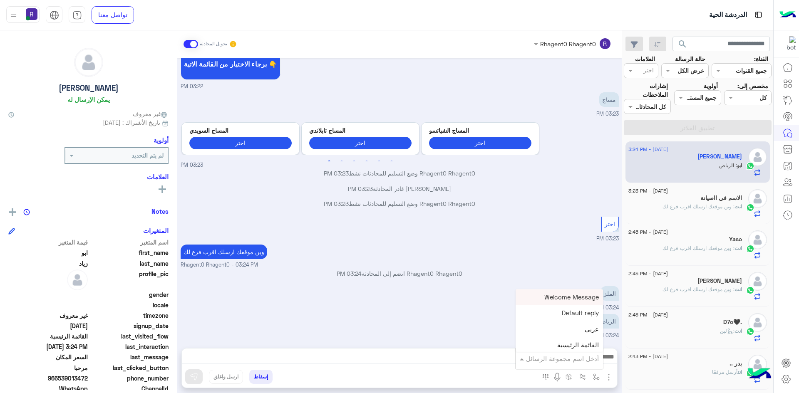
click at [581, 357] on input "text" at bounding box center [571, 359] width 56 height 10
click at [576, 311] on div "لبن" at bounding box center [559, 308] width 87 height 16
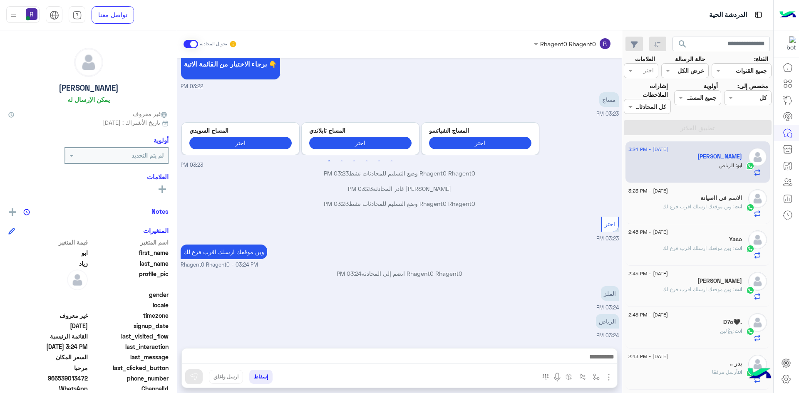
type textarea "***"
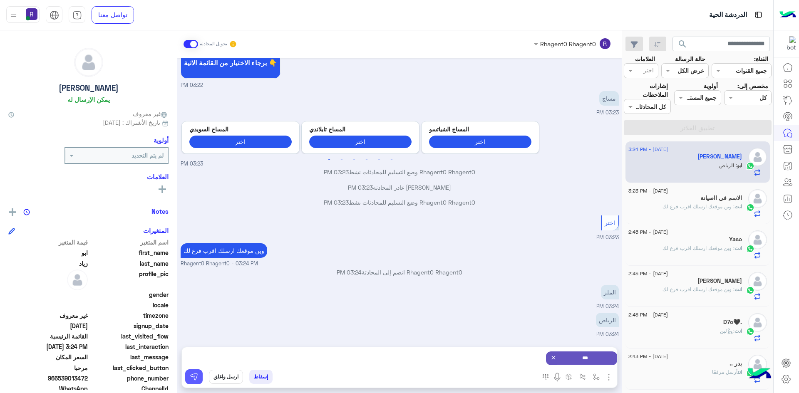
click at [198, 380] on button at bounding box center [193, 377] width 17 height 15
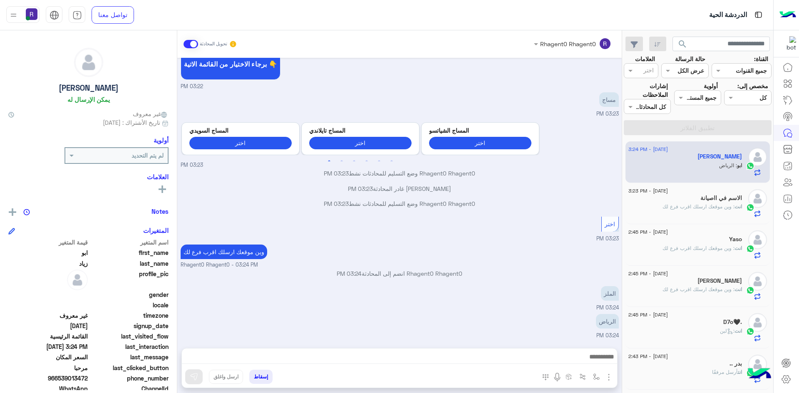
scroll to position [397, 0]
click at [598, 377] on img "button" at bounding box center [596, 377] width 7 height 7
click at [587, 355] on input "text" at bounding box center [571, 359] width 56 height 10
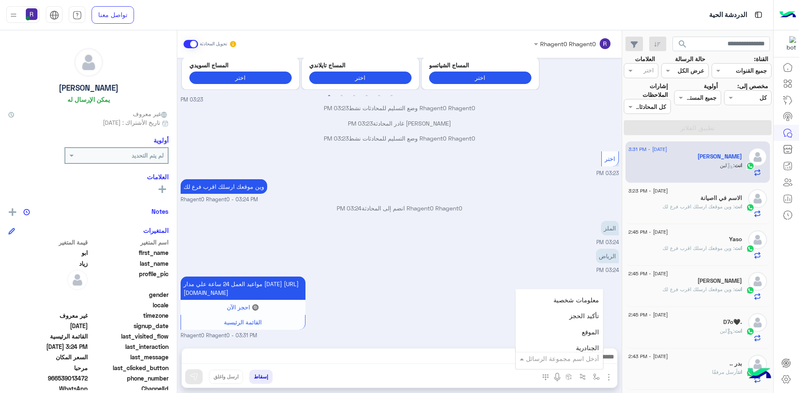
scroll to position [541, 0]
click at [583, 317] on span "الجنادرية" at bounding box center [587, 316] width 23 height 7
type textarea "*********"
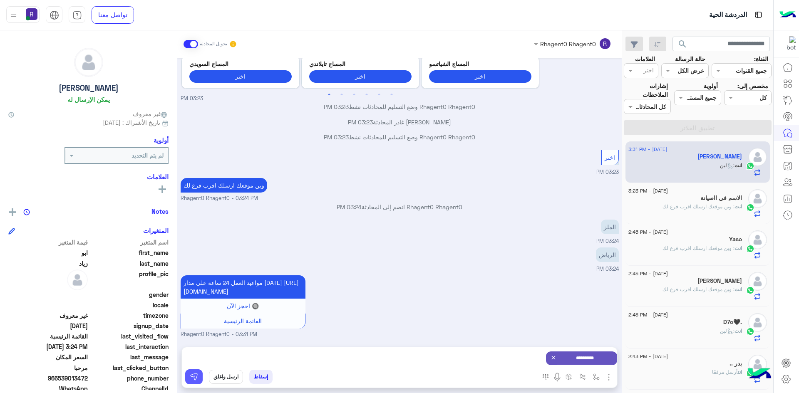
click at [190, 376] on img at bounding box center [194, 377] width 8 height 8
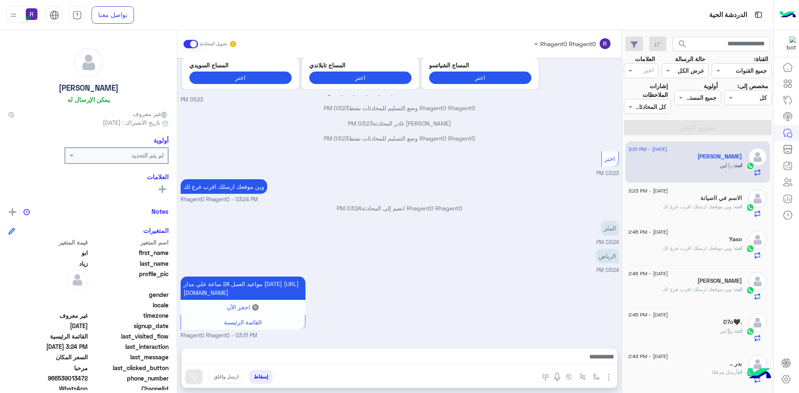
scroll to position [469, 0]
click at [608, 379] on img "button" at bounding box center [609, 377] width 10 height 10
click at [599, 362] on span "الصور" at bounding box center [592, 360] width 15 height 10
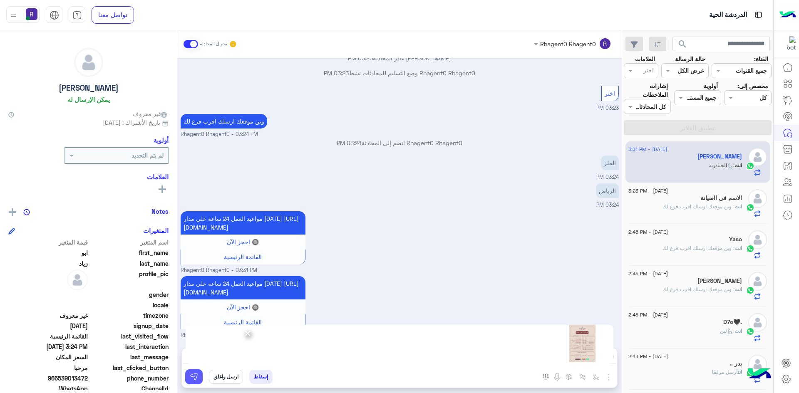
click at [196, 379] on img at bounding box center [194, 377] width 8 height 8
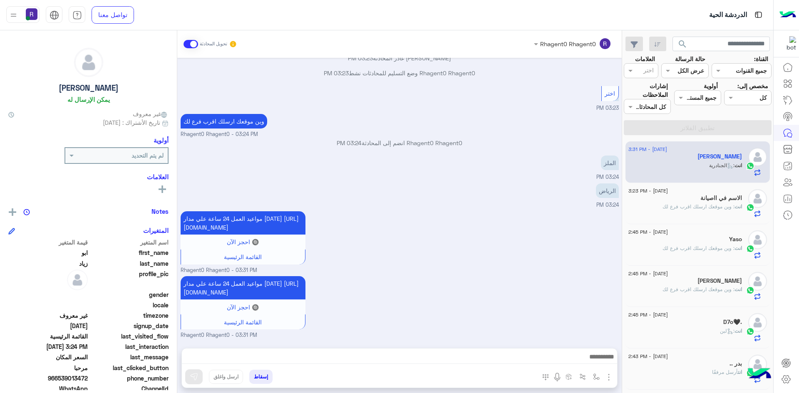
click at [609, 378] on img "button" at bounding box center [609, 377] width 10 height 10
click at [605, 363] on img at bounding box center [606, 360] width 7 height 10
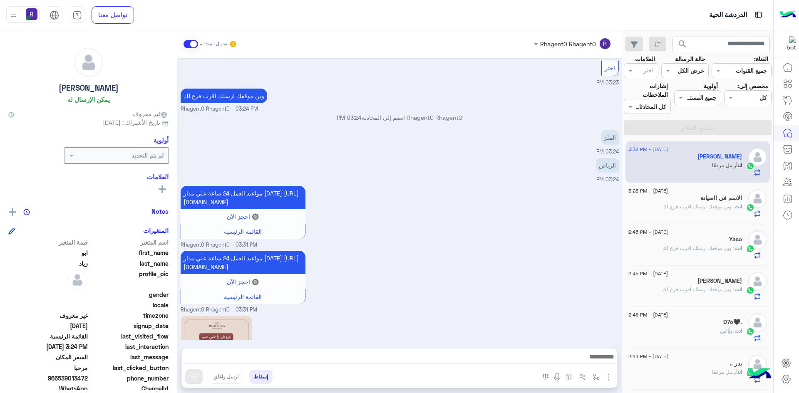
scroll to position [658, 0]
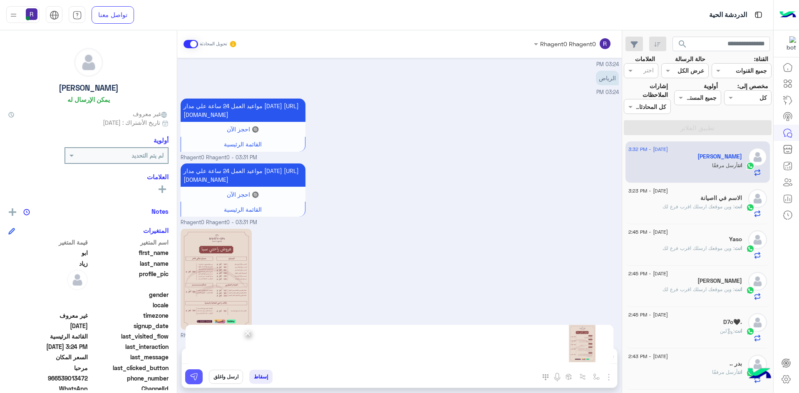
click at [192, 379] on img at bounding box center [194, 377] width 8 height 8
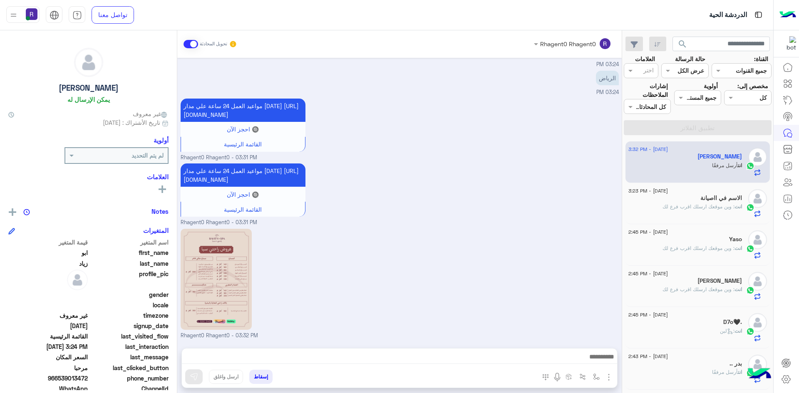
click at [684, 212] on div "انت : وين موقعك ارسلك اقرب فرع لك" at bounding box center [685, 210] width 114 height 15
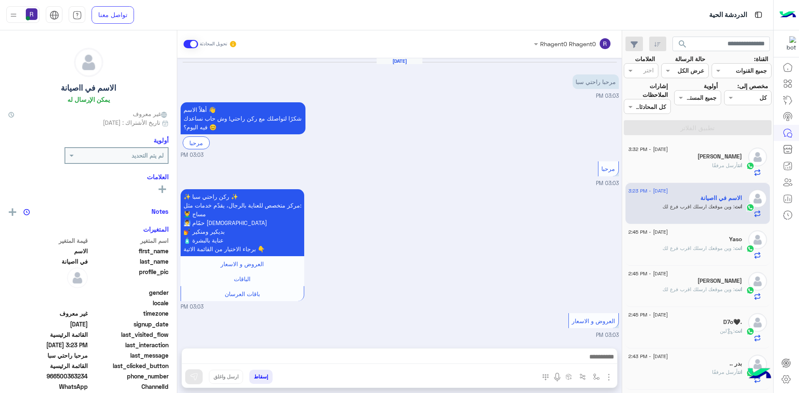
scroll to position [677, 0]
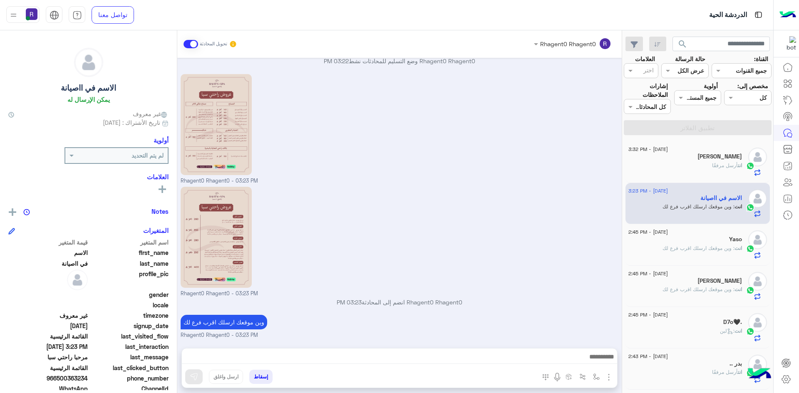
click at [727, 161] on div "[PERSON_NAME]" at bounding box center [685, 157] width 114 height 9
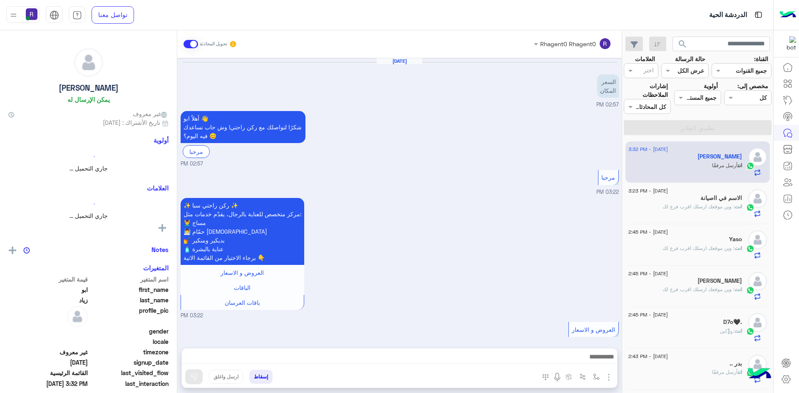
scroll to position [685, 0]
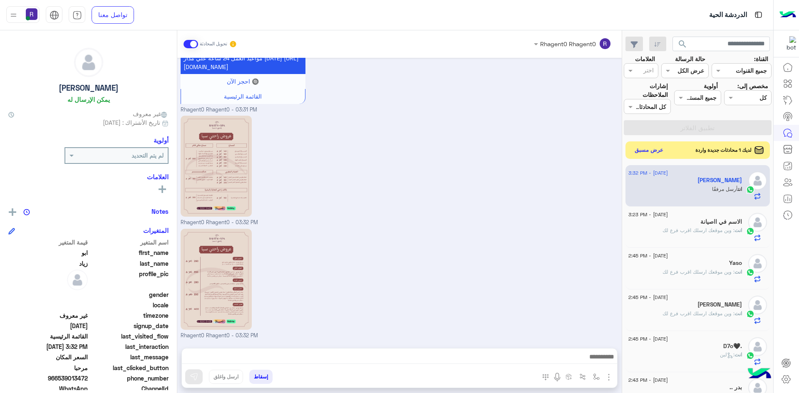
click at [651, 152] on button "عرض مسبق" at bounding box center [649, 150] width 35 height 11
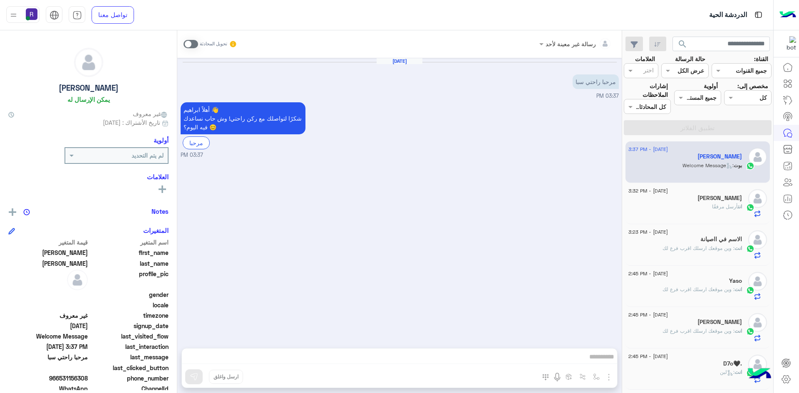
click at [194, 42] on span at bounding box center [191, 44] width 15 height 8
click at [608, 375] on img "button" at bounding box center [609, 377] width 10 height 10
click at [601, 360] on button "الصور" at bounding box center [595, 359] width 35 height 17
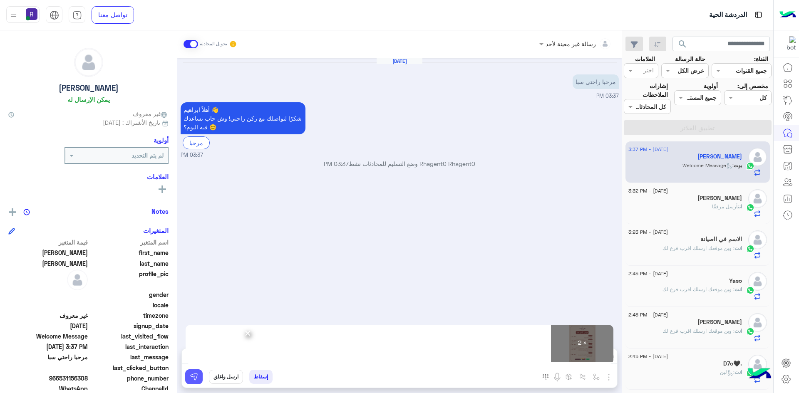
click at [199, 375] on button at bounding box center [193, 377] width 17 height 15
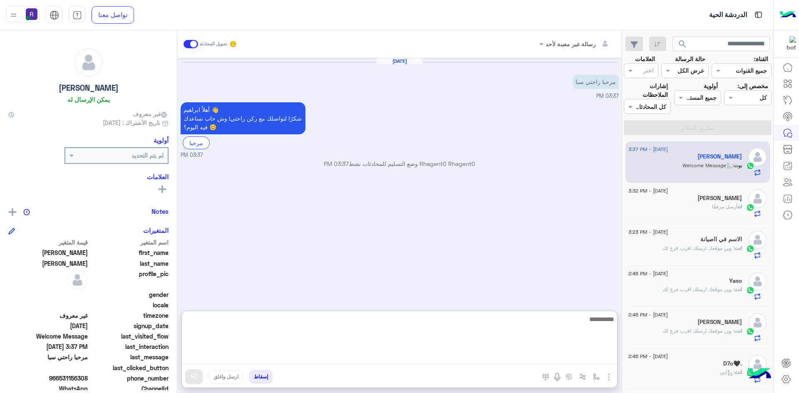
paste textarea "**********"
type textarea "**********"
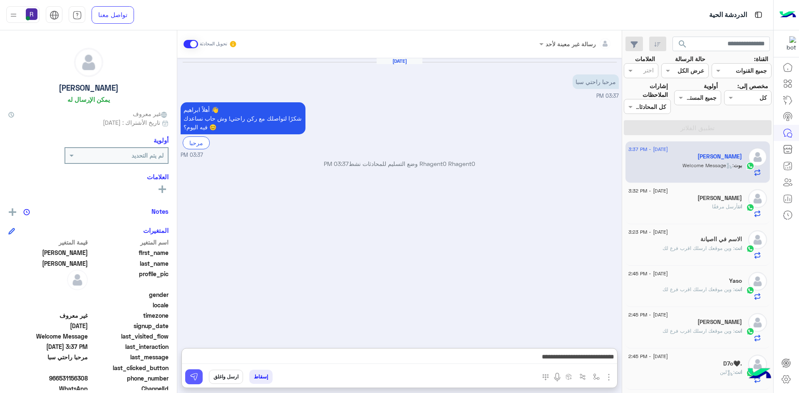
click at [198, 378] on button at bounding box center [193, 377] width 17 height 15
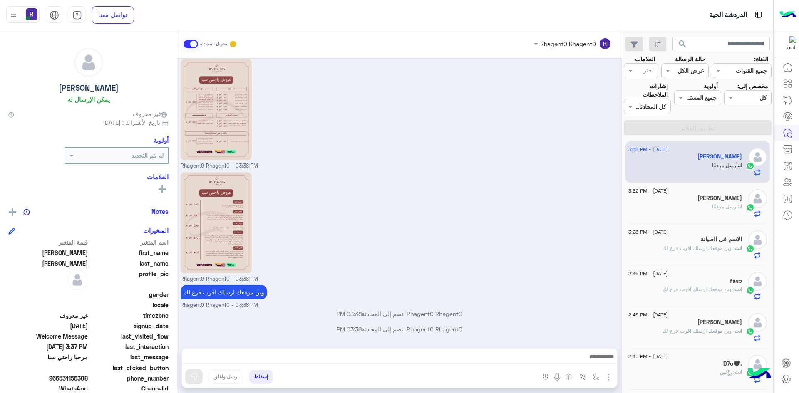
click at [726, 251] on p "انت : وين موقعك ارسلك اقرب فرع لك" at bounding box center [701, 248] width 79 height 7
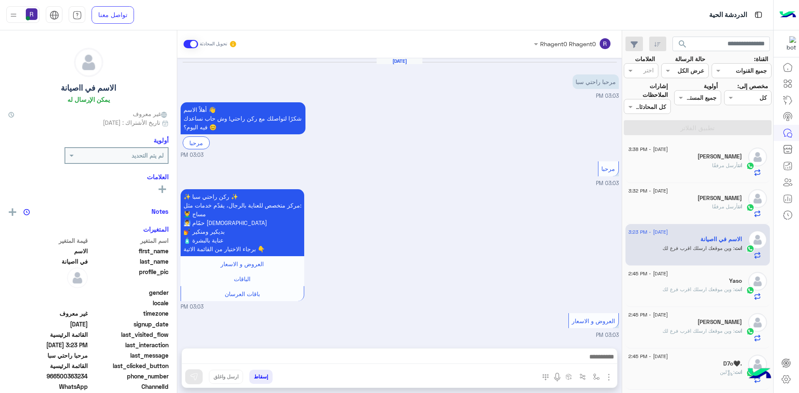
scroll to position [677, 0]
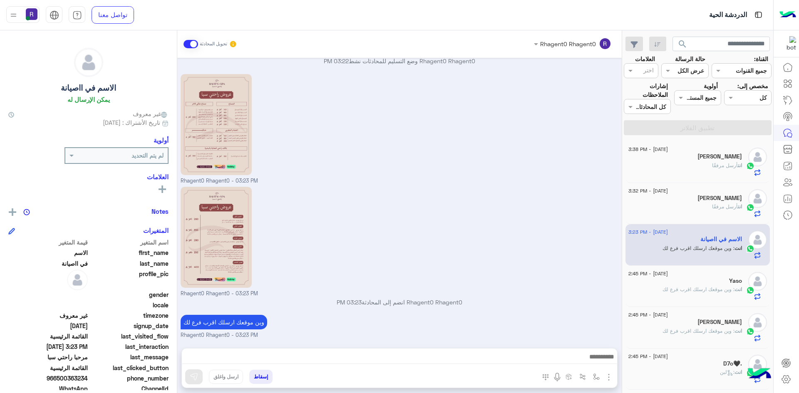
click at [710, 170] on div "انت أرسل مرفقًا" at bounding box center [685, 169] width 114 height 15
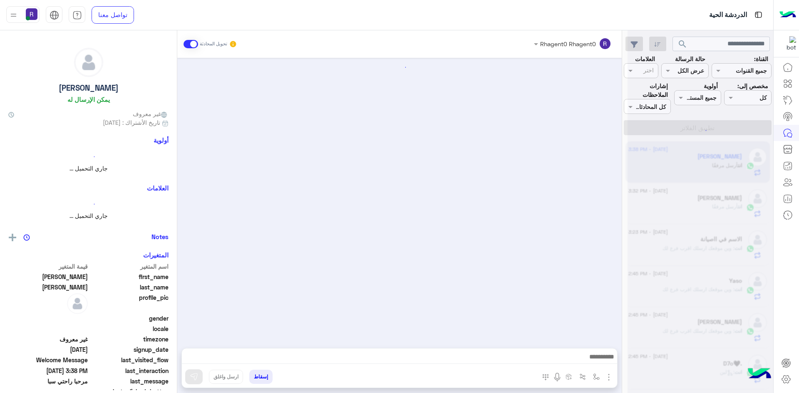
scroll to position [117, 0]
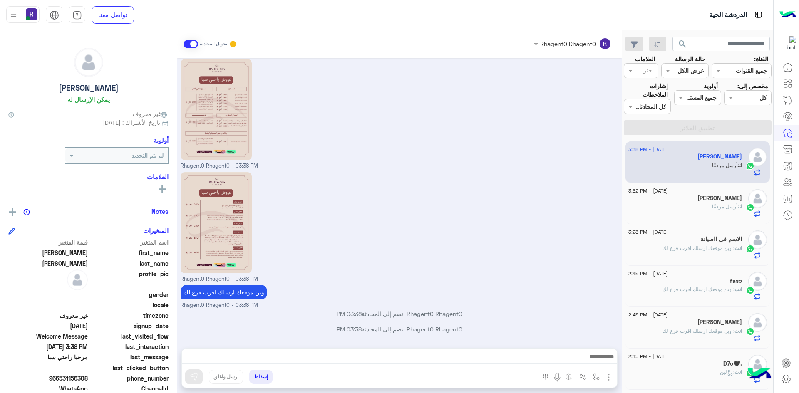
click at [698, 212] on div "انت أرسل مرفقًا" at bounding box center [685, 210] width 114 height 15
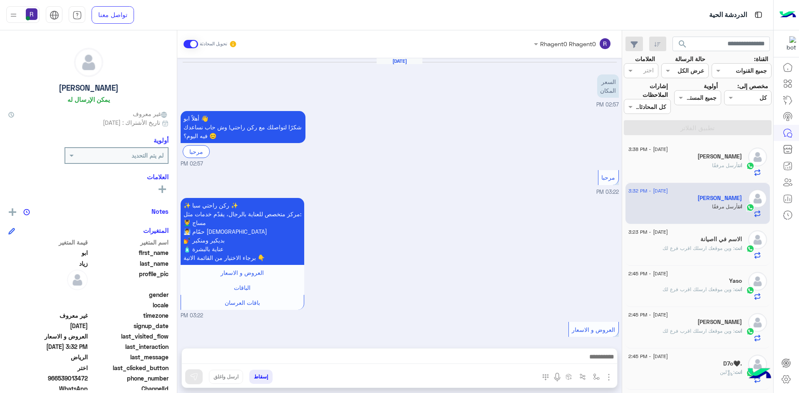
scroll to position [685, 0]
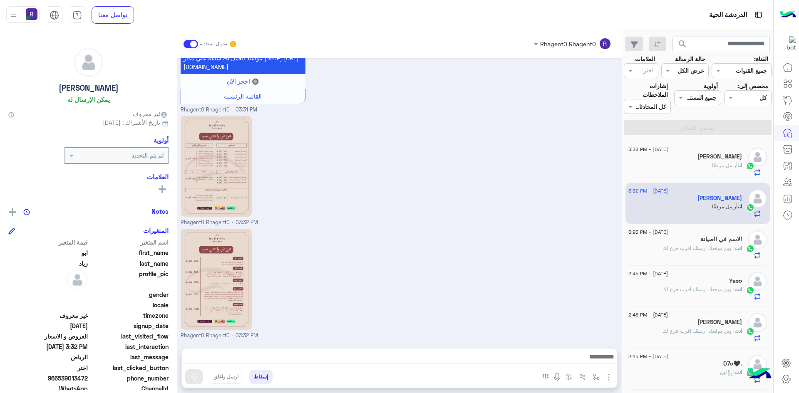
click at [703, 166] on div "انت أرسل مرفقًا" at bounding box center [685, 169] width 114 height 15
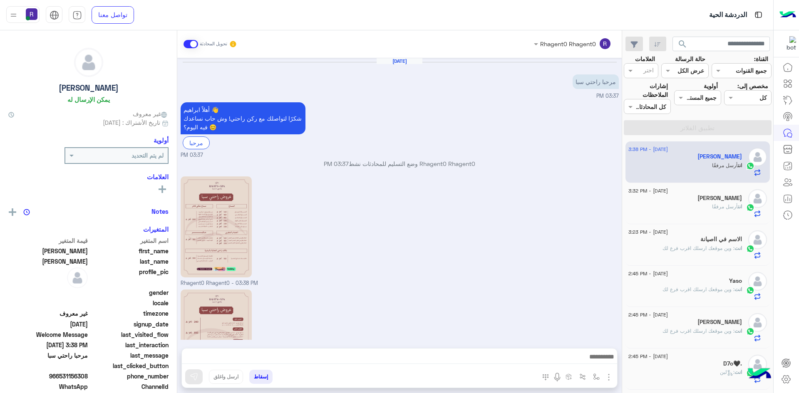
scroll to position [117, 0]
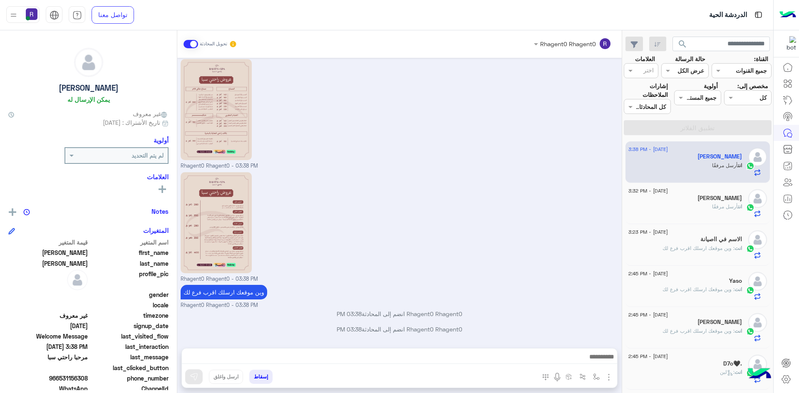
click at [692, 196] on div "[PERSON_NAME]" at bounding box center [685, 199] width 114 height 9
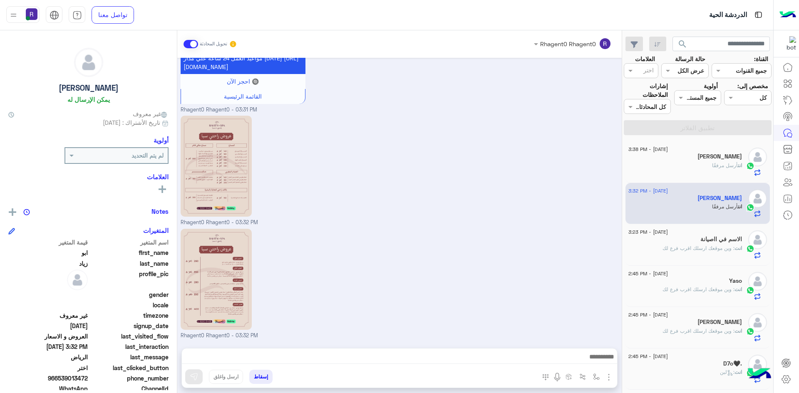
scroll to position [685, 0]
click at [674, 247] on span ": وين موقعك ارسلك اقرب فرع لك" at bounding box center [698, 248] width 72 height 6
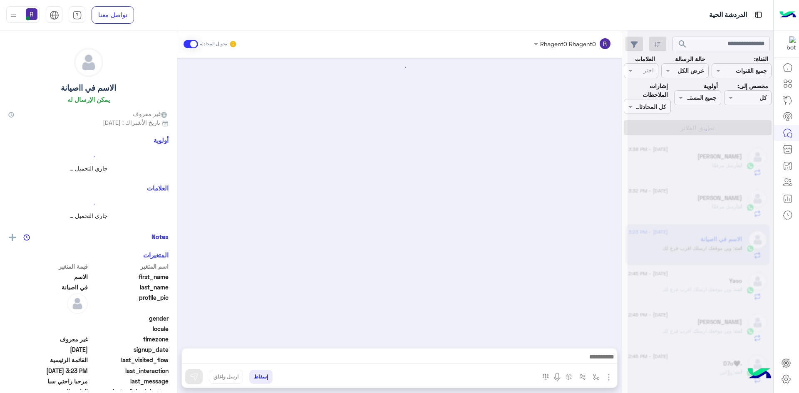
scroll to position [677, 0]
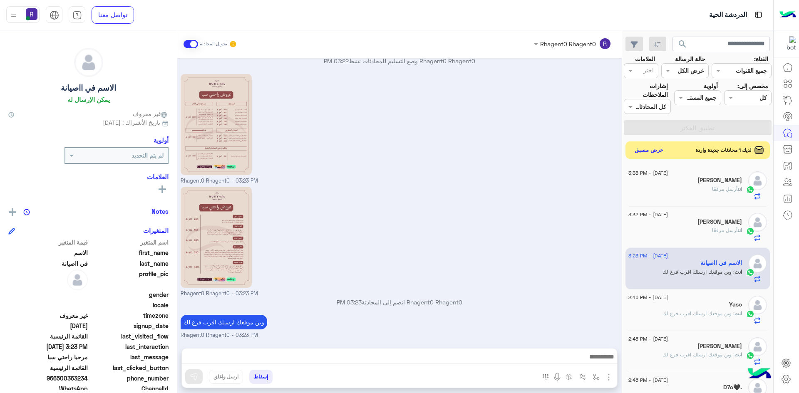
click at [662, 153] on button "عرض مسبق" at bounding box center [649, 150] width 35 height 11
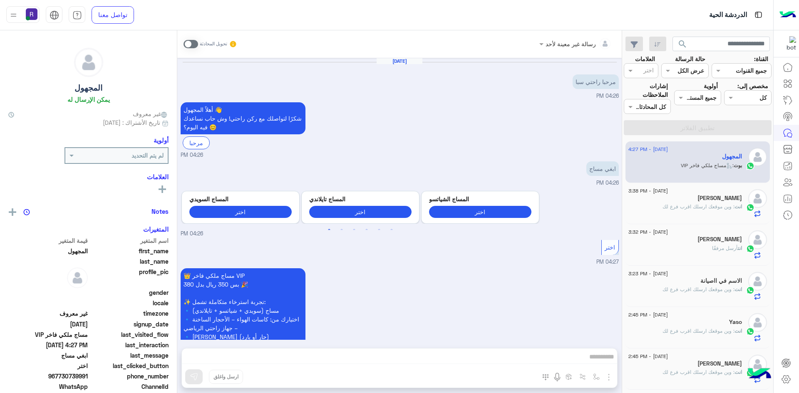
scroll to position [105, 0]
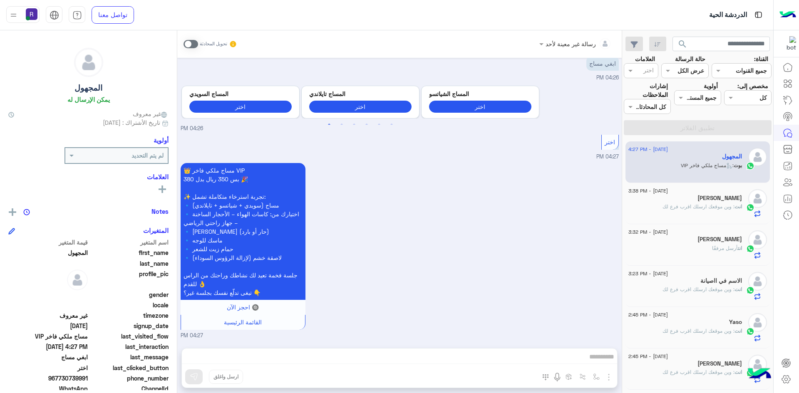
click at [194, 43] on span at bounding box center [191, 44] width 15 height 8
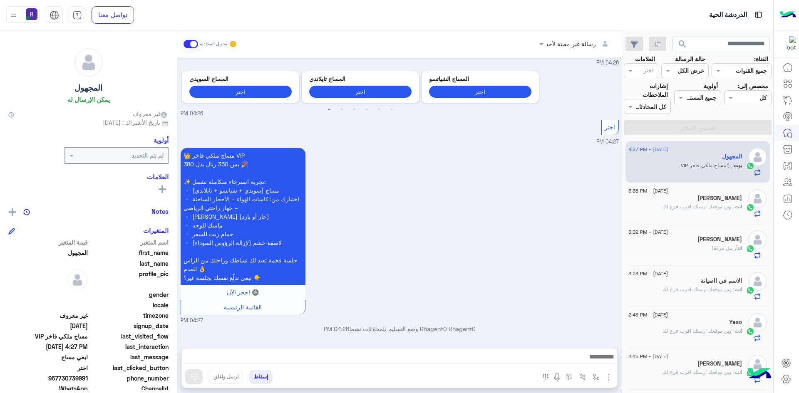
click at [609, 379] on img "button" at bounding box center [609, 377] width 10 height 10
click at [600, 364] on button "الصور" at bounding box center [595, 359] width 35 height 17
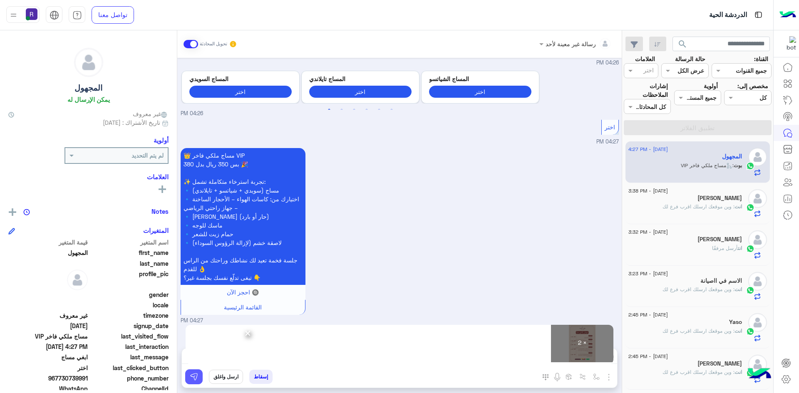
click at [190, 379] on img at bounding box center [194, 377] width 8 height 8
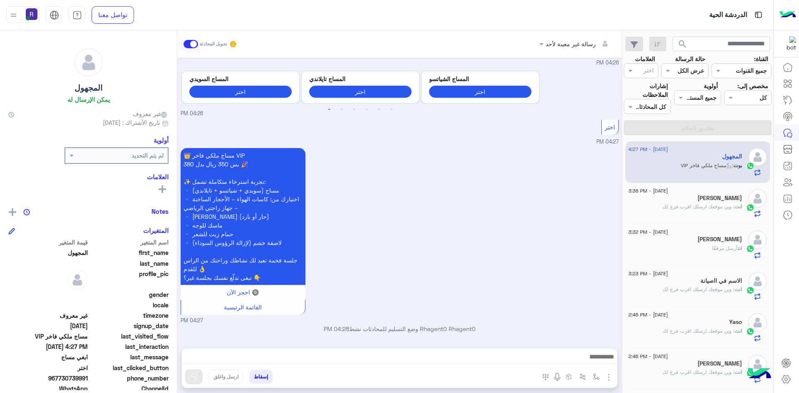
click at [673, 207] on span ": وين موقعك ارسلك اقرب فرع لك" at bounding box center [698, 206] width 72 height 6
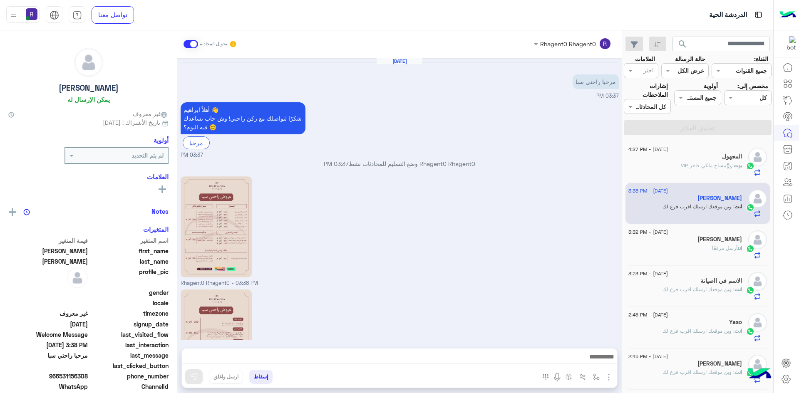
scroll to position [117, 0]
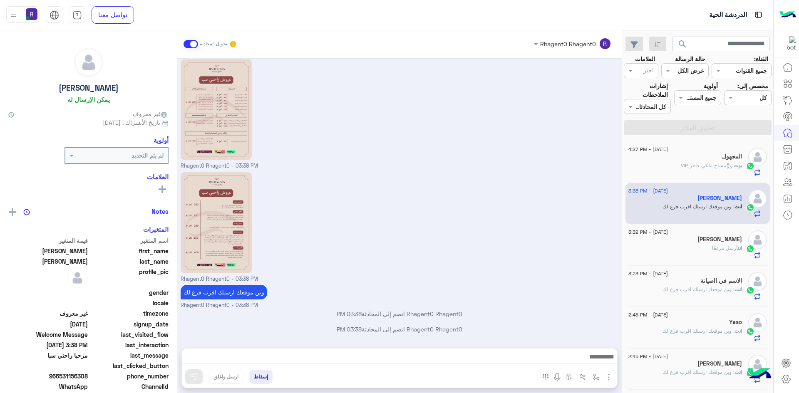
click at [678, 284] on div "الاسم في ااصيانة" at bounding box center [685, 282] width 114 height 9
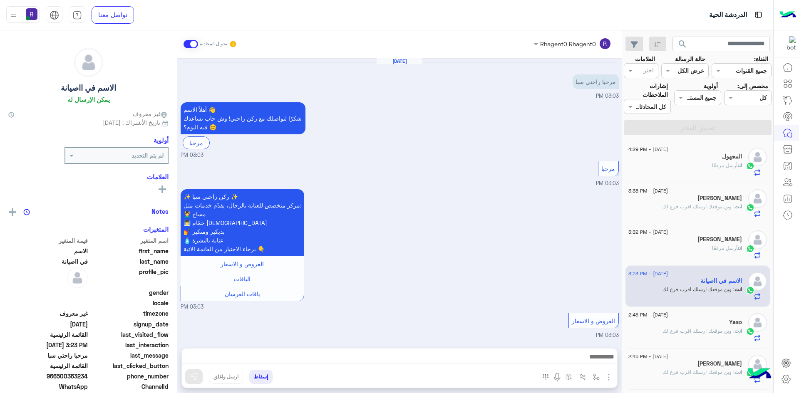
scroll to position [677, 0]
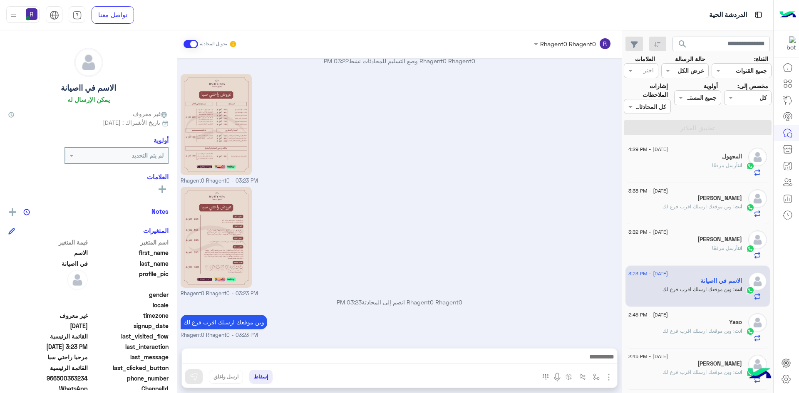
click at [699, 167] on div "انت أرسل مرفقًا" at bounding box center [685, 169] width 114 height 15
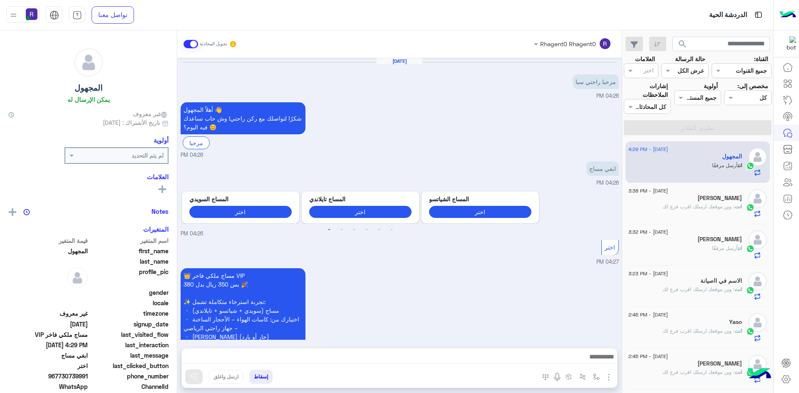
scroll to position [362, 0]
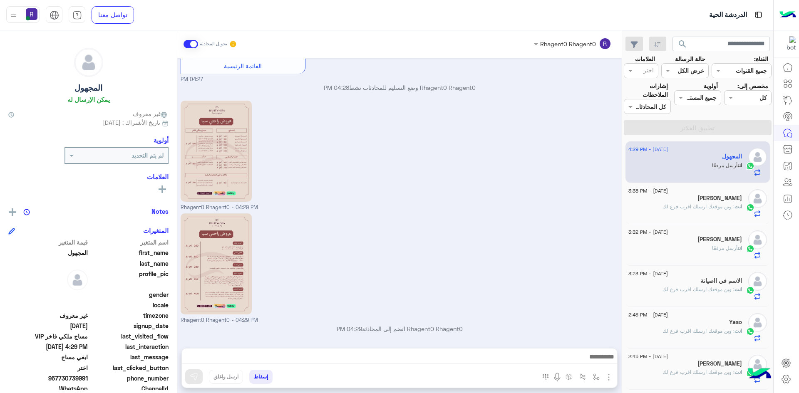
click at [692, 204] on span ": وين موقعك ارسلك اقرب فرع لك" at bounding box center [698, 206] width 72 height 6
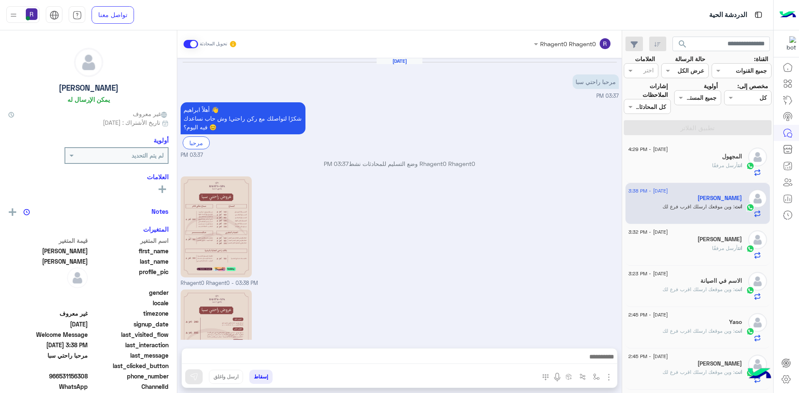
scroll to position [117, 0]
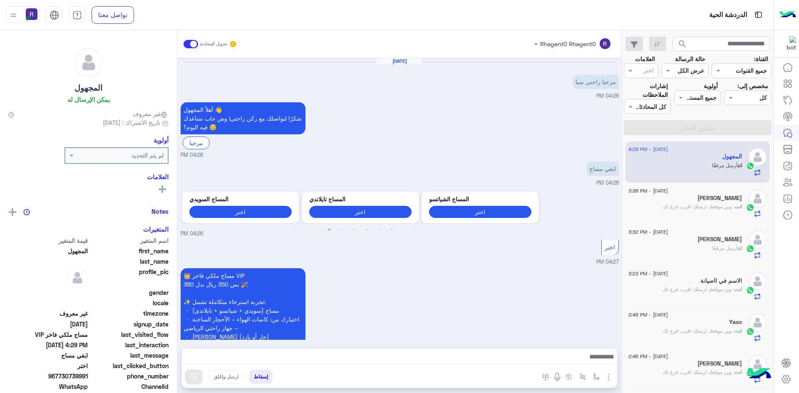
scroll to position [362, 0]
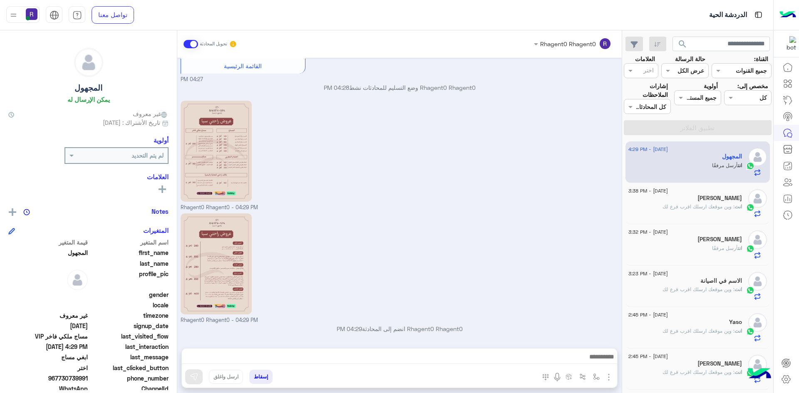
click at [710, 206] on span ": وين موقعك ارسلك اقرب فرع لك" at bounding box center [698, 206] width 72 height 6
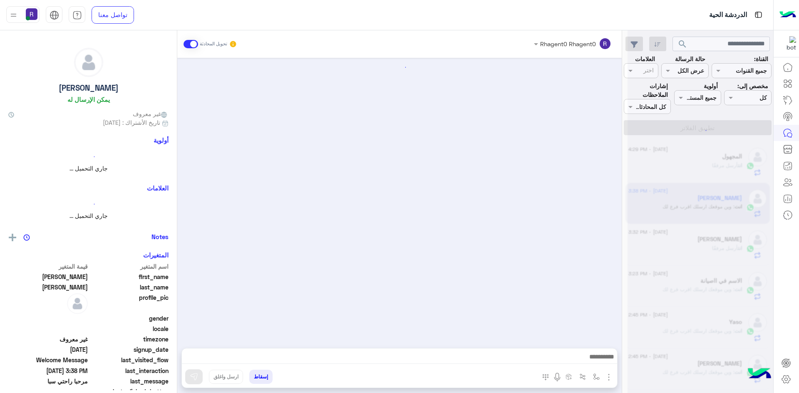
scroll to position [117, 0]
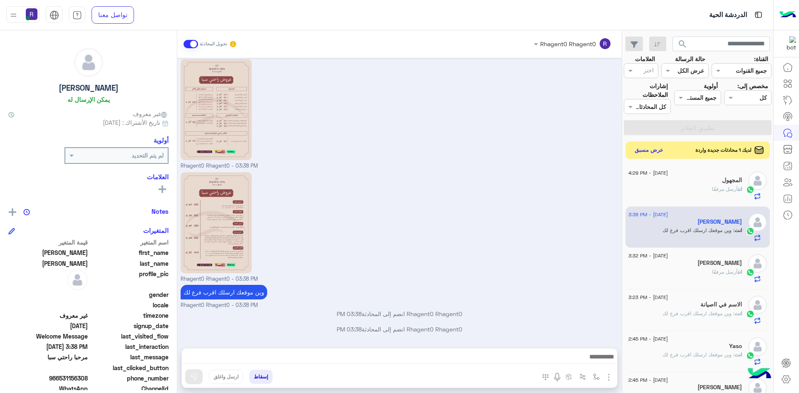
click at [651, 148] on button "عرض مسبق" at bounding box center [649, 150] width 35 height 11
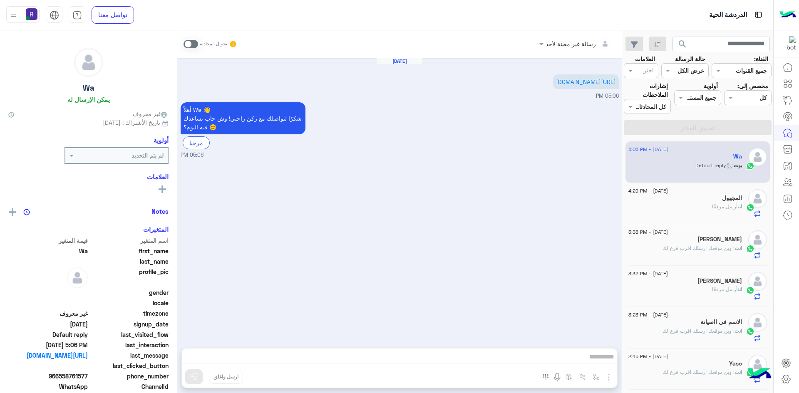
click at [195, 43] on span at bounding box center [191, 44] width 15 height 8
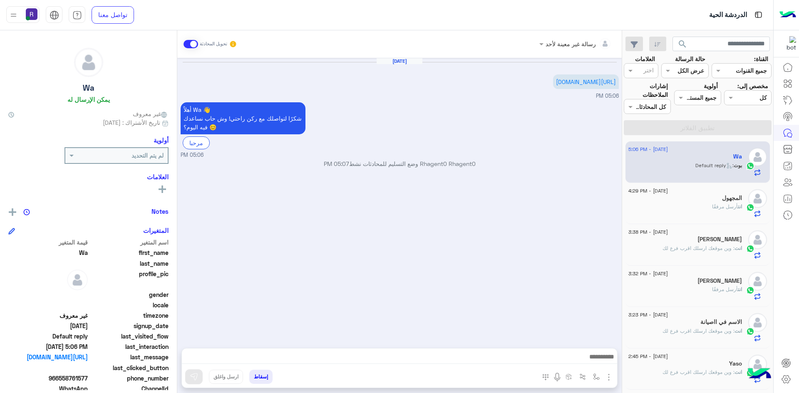
click at [606, 376] on img "button" at bounding box center [609, 377] width 10 height 10
click at [479, 283] on div "Sep 2, 2025 https://is.gd/AIdrees_11473 05:06 PM أهلاً Wa 👋 شكرًا لتواصلك مع رك…" at bounding box center [399, 199] width 444 height 282
click at [709, 211] on div "انت أرسل مرفقًا" at bounding box center [685, 210] width 114 height 15
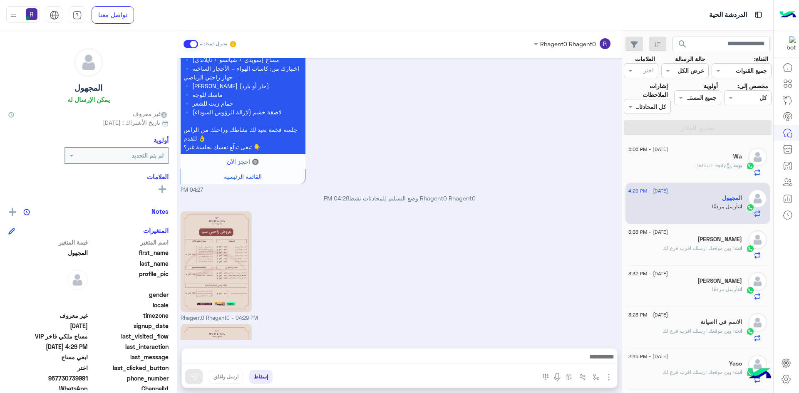
scroll to position [361, 0]
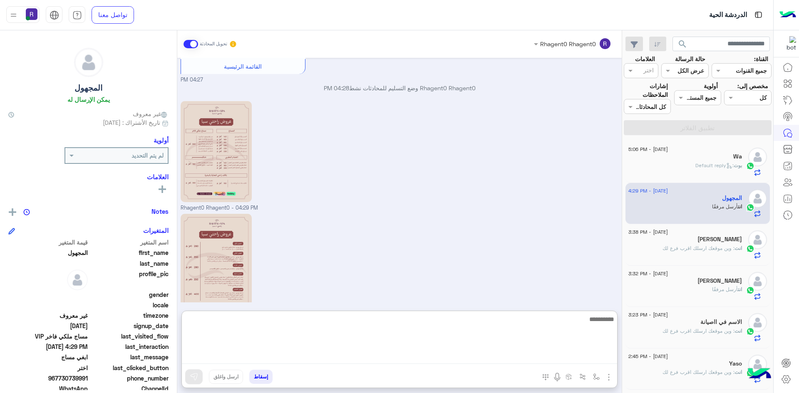
paste textarea "**********"
type textarea "**********"
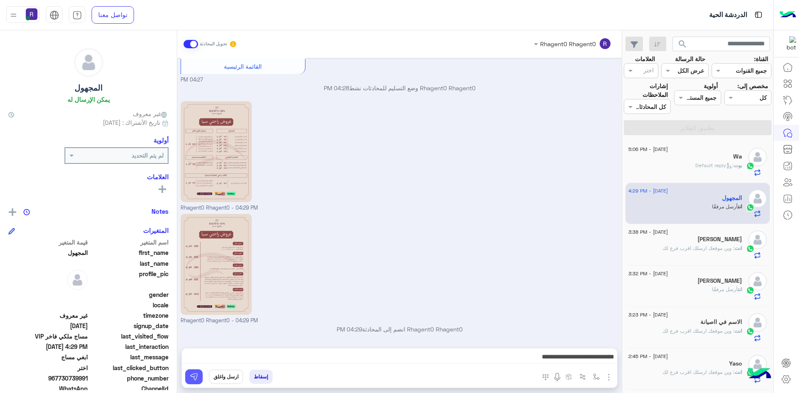
click at [191, 372] on button at bounding box center [193, 377] width 17 height 15
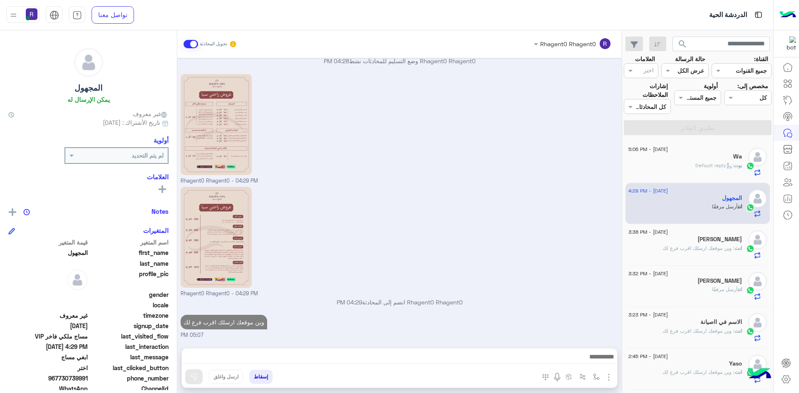
scroll to position [388, 0]
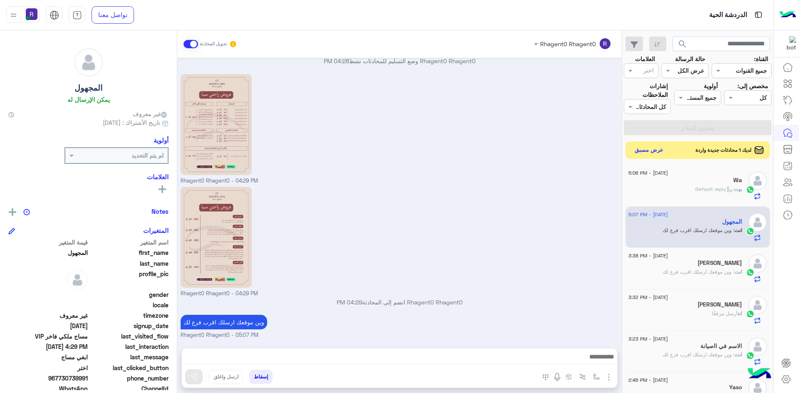
click at [657, 149] on button "عرض مسبق" at bounding box center [649, 150] width 35 height 11
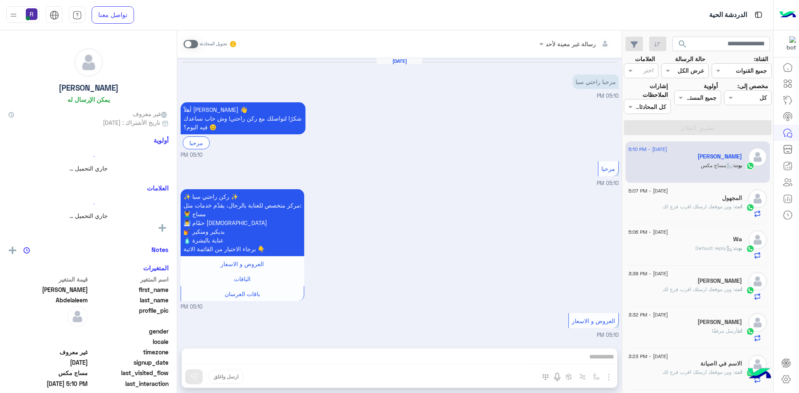
scroll to position [242, 0]
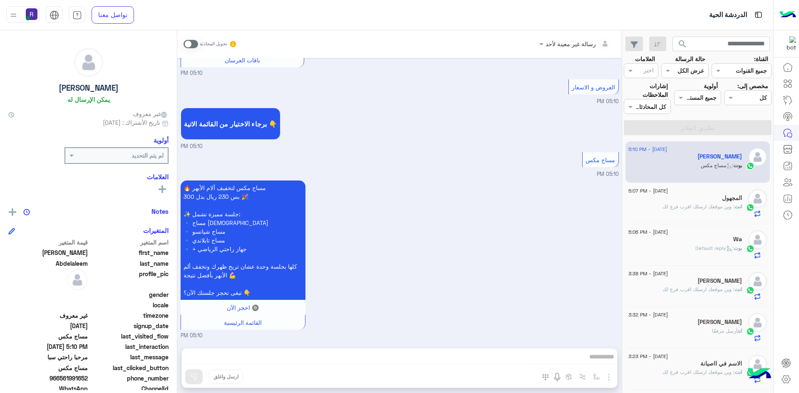
click at [196, 44] on span at bounding box center [191, 44] width 15 height 8
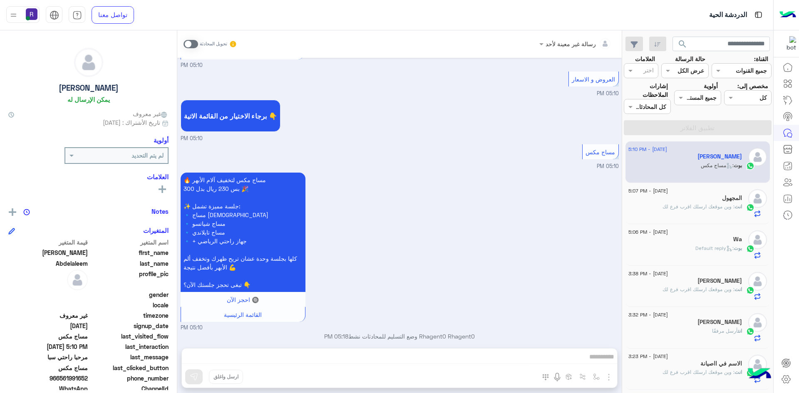
scroll to position [257, 0]
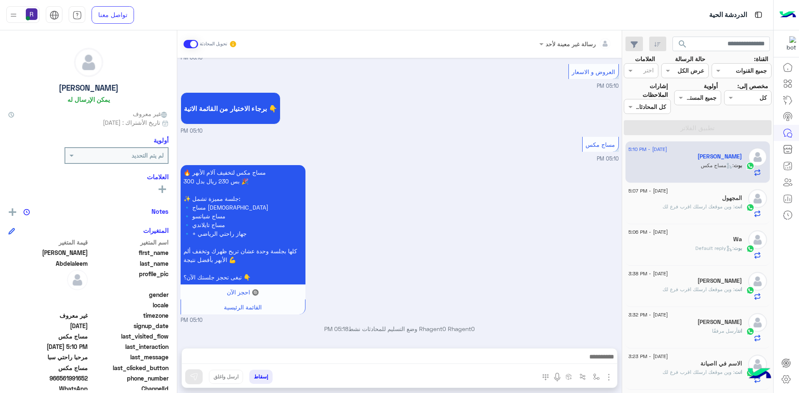
click at [609, 380] on img "button" at bounding box center [609, 377] width 10 height 10
click at [600, 361] on span "الصور" at bounding box center [592, 360] width 15 height 10
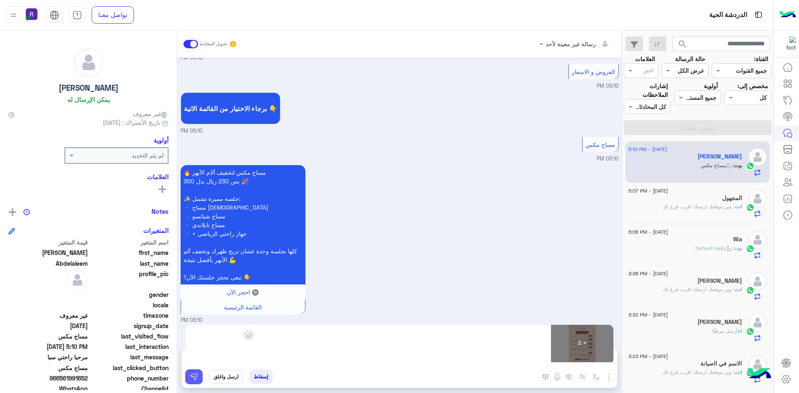
click at [191, 377] on img at bounding box center [194, 377] width 8 height 8
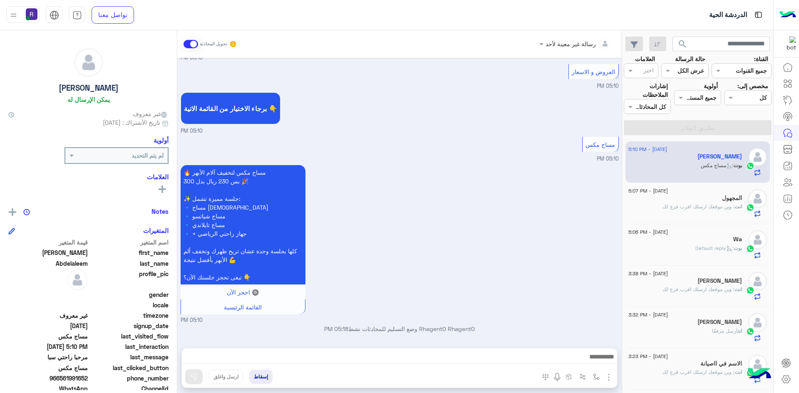
click at [729, 241] on div "Wa" at bounding box center [685, 240] width 114 height 9
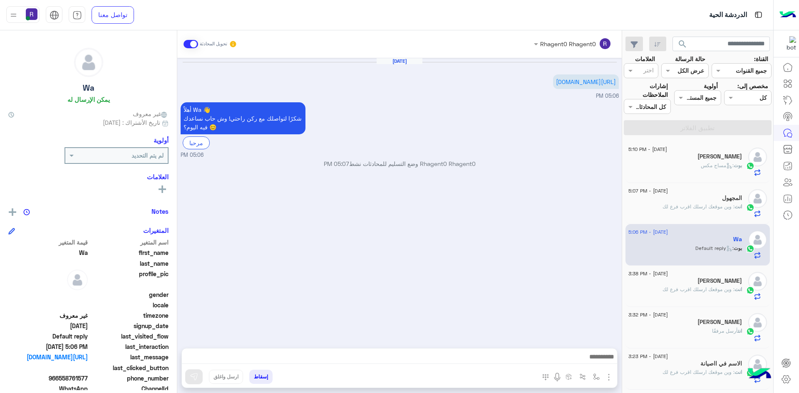
click at [680, 321] on div "[PERSON_NAME]" at bounding box center [685, 323] width 114 height 9
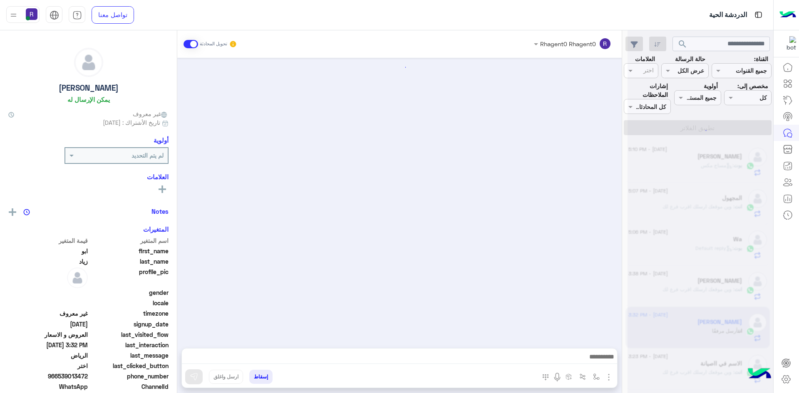
scroll to position [685, 0]
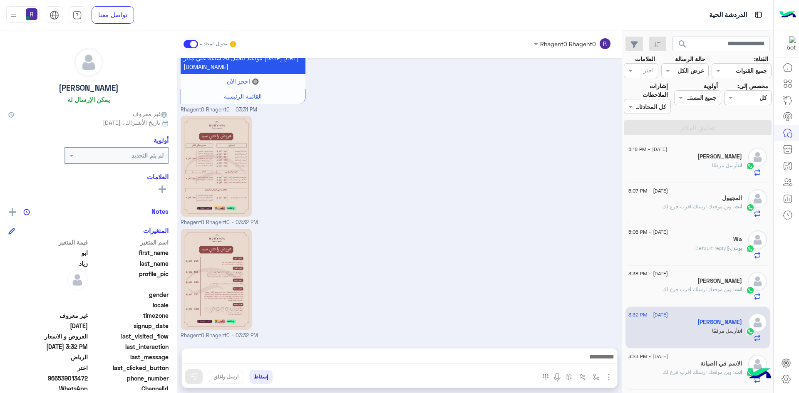
click at [685, 195] on div "المجهول" at bounding box center [685, 199] width 114 height 9
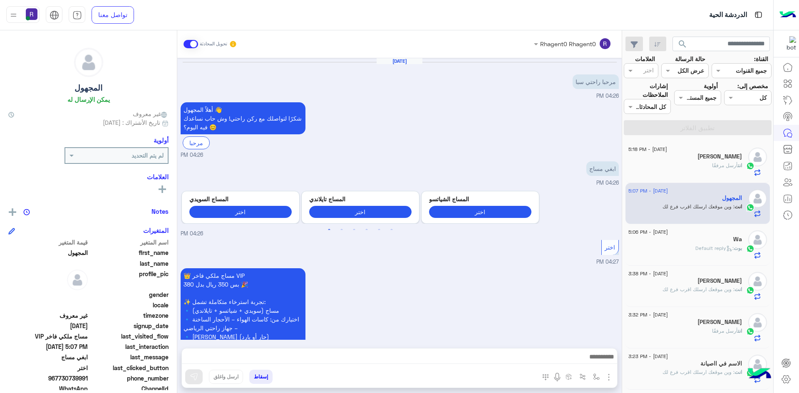
scroll to position [388, 0]
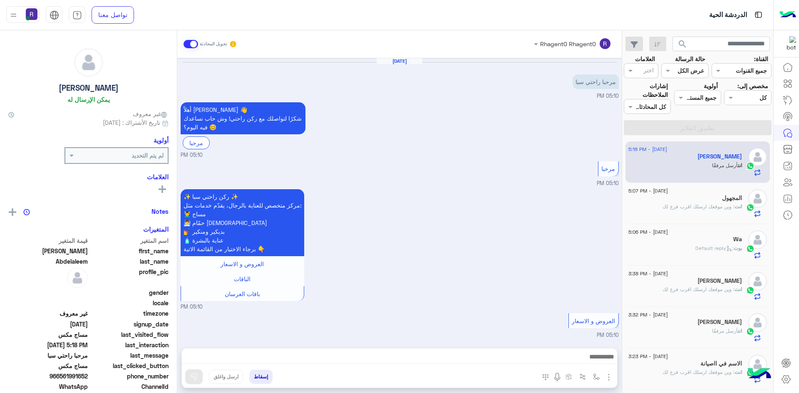
scroll to position [499, 0]
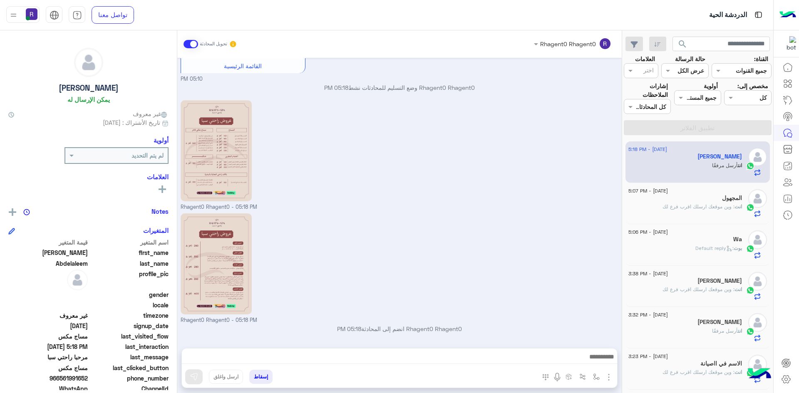
click at [740, 204] on span "انت" at bounding box center [737, 206] width 7 height 6
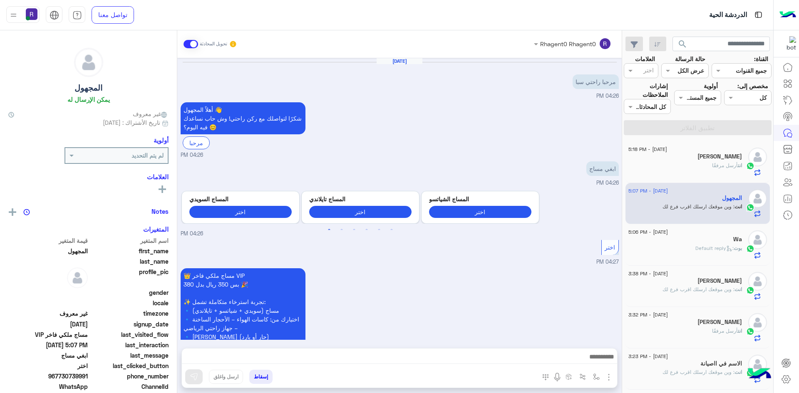
scroll to position [388, 0]
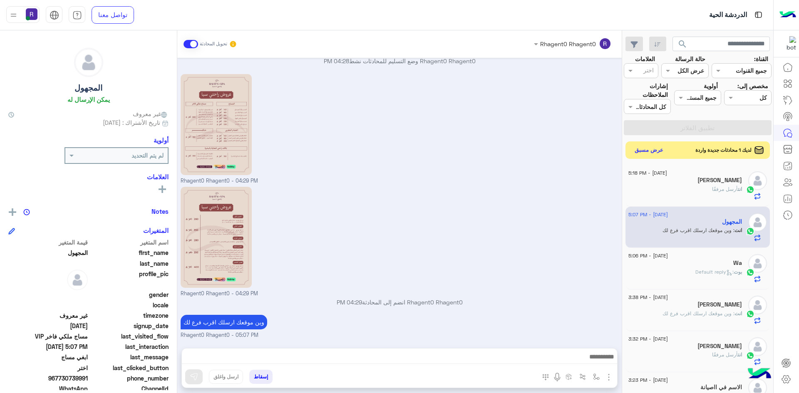
click at [647, 151] on button "عرض مسبق" at bounding box center [649, 150] width 35 height 11
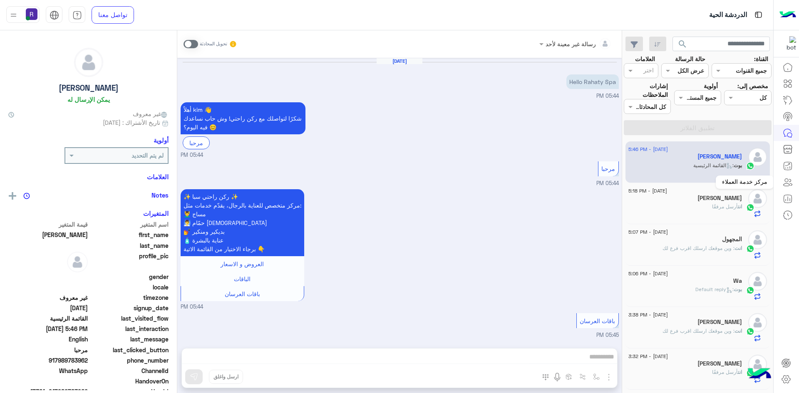
scroll to position [394, 0]
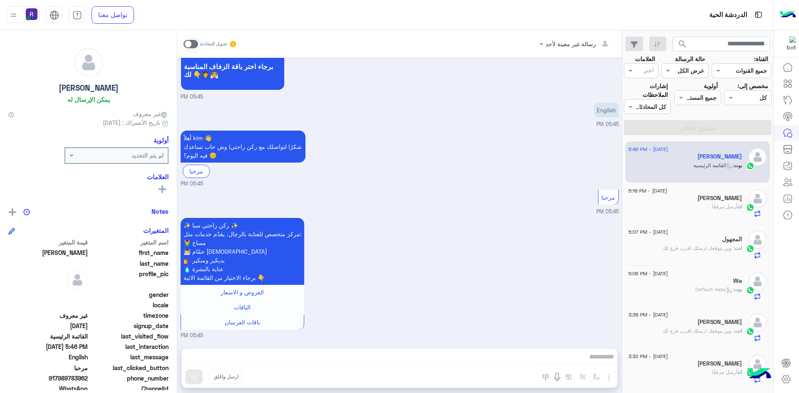
click at [193, 42] on span at bounding box center [191, 44] width 15 height 8
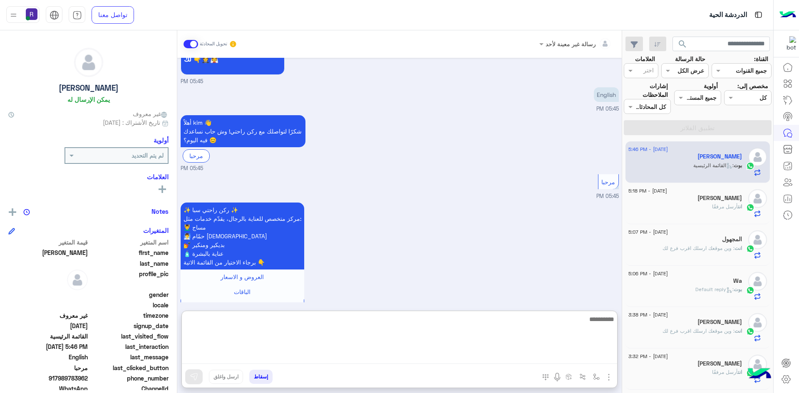
paste textarea "**********"
type textarea "**********"
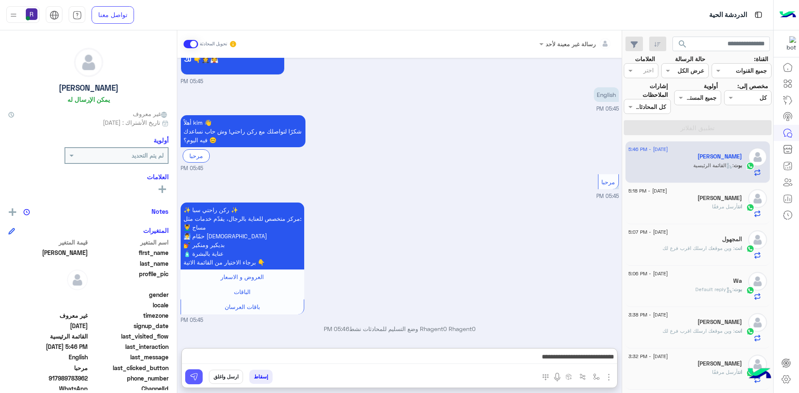
click at [195, 378] on img at bounding box center [194, 377] width 8 height 8
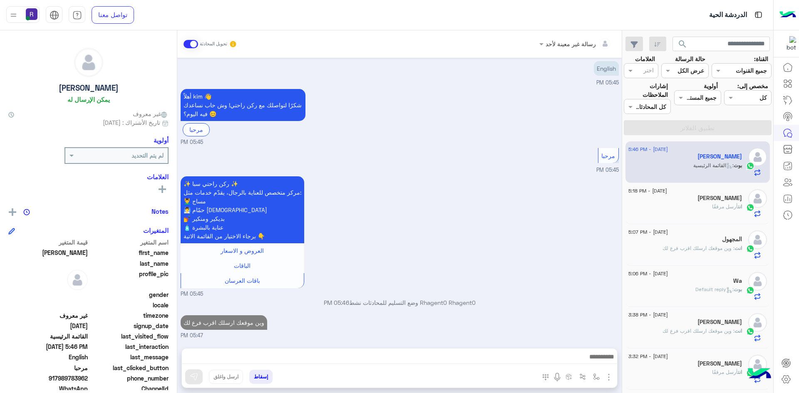
click at [681, 208] on div "انت أرسل مرفقًا" at bounding box center [685, 210] width 114 height 15
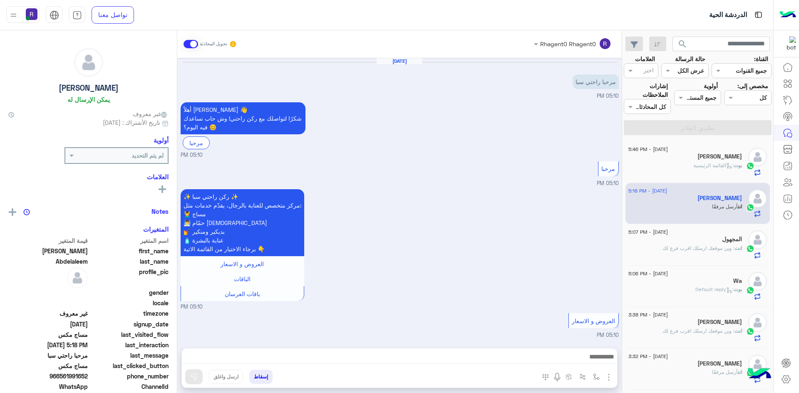
scroll to position [499, 0]
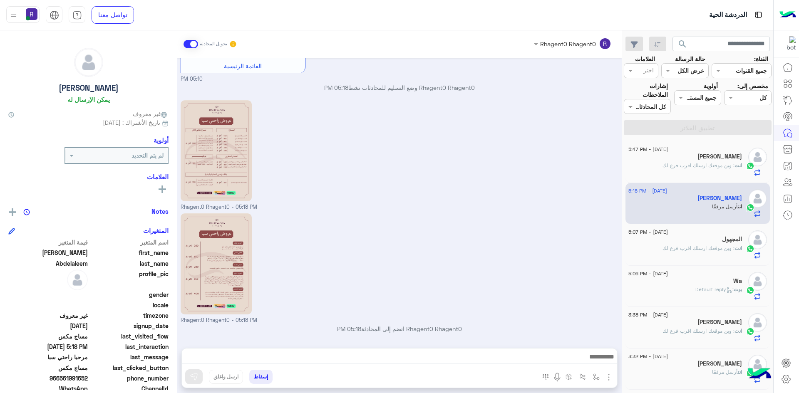
click at [733, 243] on h5 "المجهول" at bounding box center [732, 239] width 20 height 7
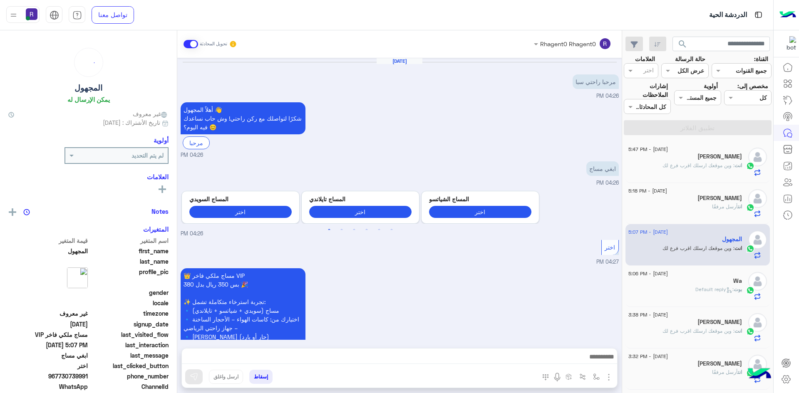
scroll to position [388, 0]
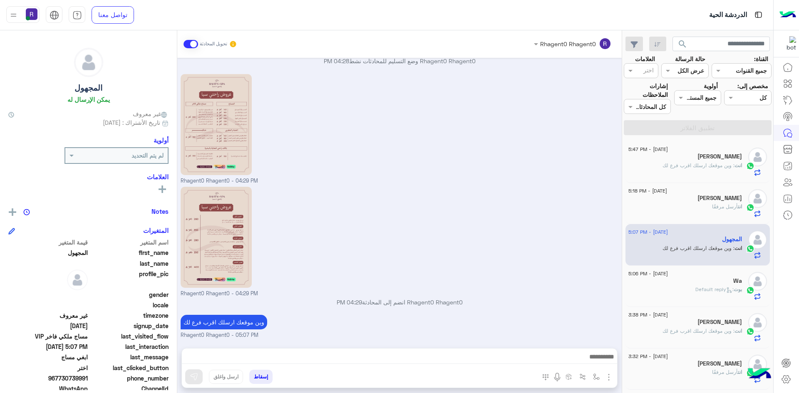
click at [695, 289] on span ": Default reply" at bounding box center [714, 289] width 38 height 6
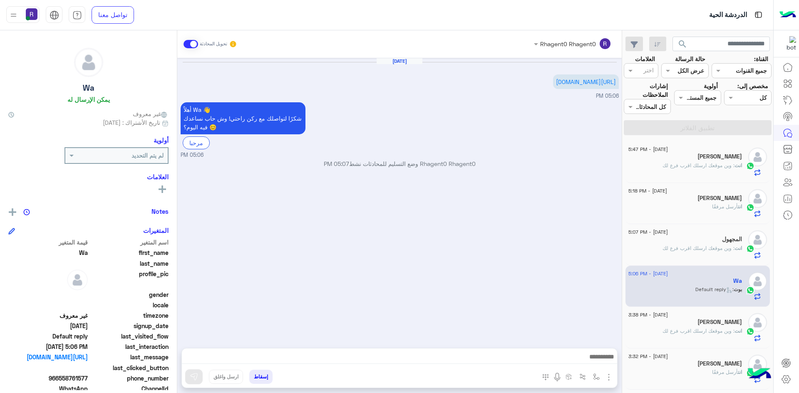
click at [682, 251] on span ": وين موقعك ارسلك اقرب فرع لك" at bounding box center [698, 248] width 72 height 6
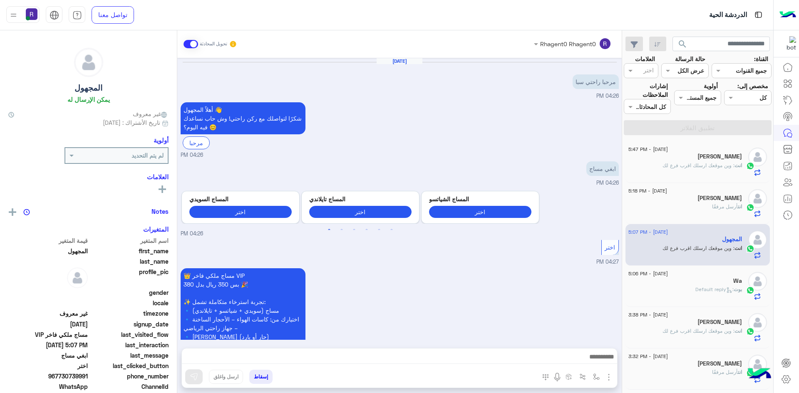
scroll to position [388, 0]
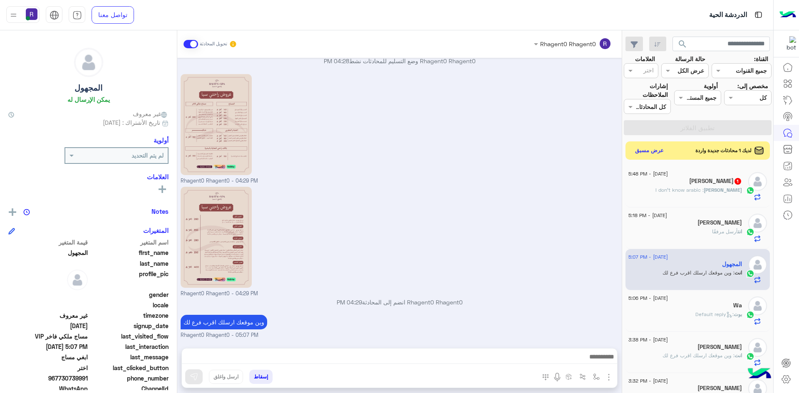
click at [712, 186] on div "kim 1" at bounding box center [685, 182] width 114 height 9
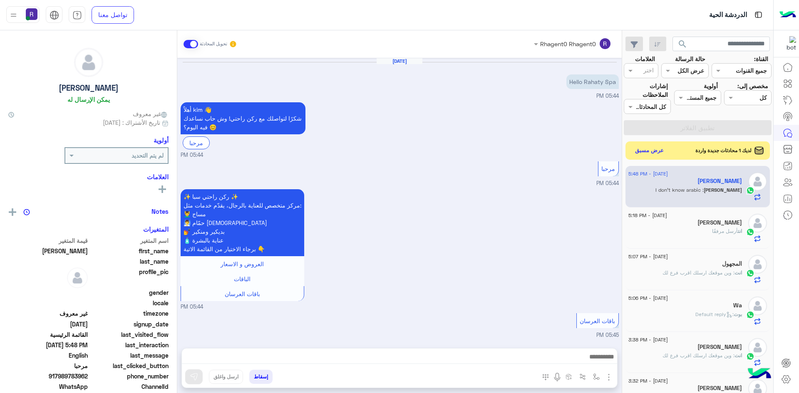
scroll to position [479, 0]
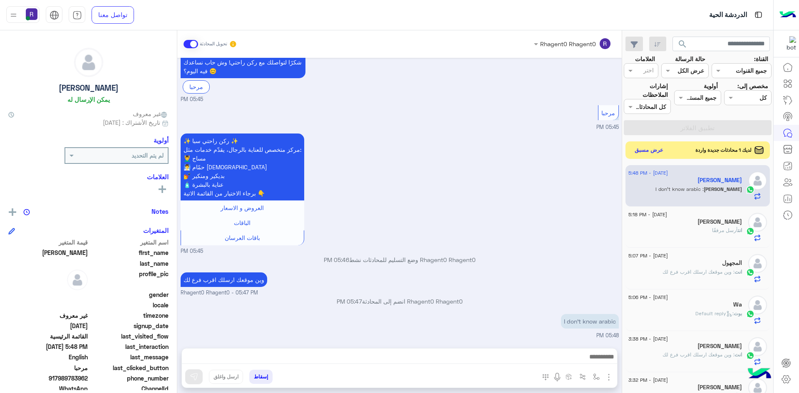
click at [643, 150] on button "عرض مسبق" at bounding box center [649, 150] width 35 height 11
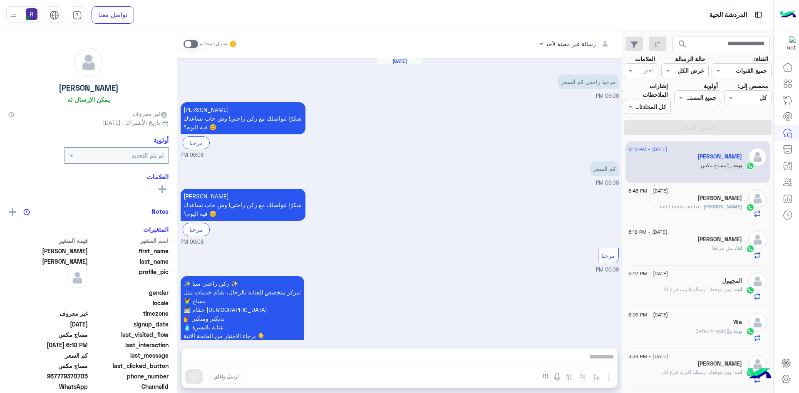
scroll to position [690, 0]
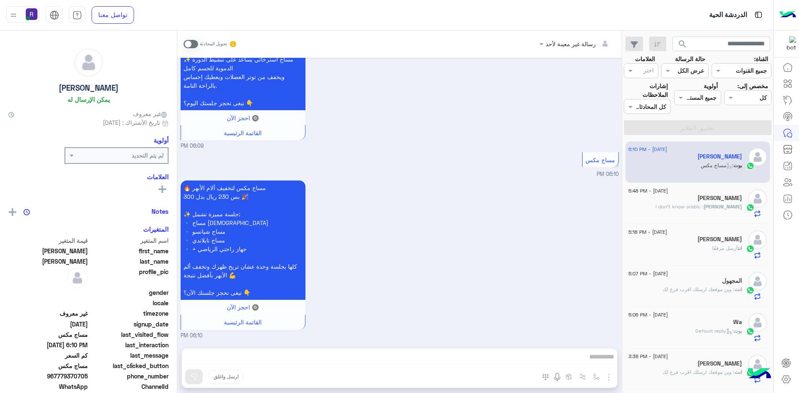
click at [195, 42] on span at bounding box center [191, 44] width 15 height 8
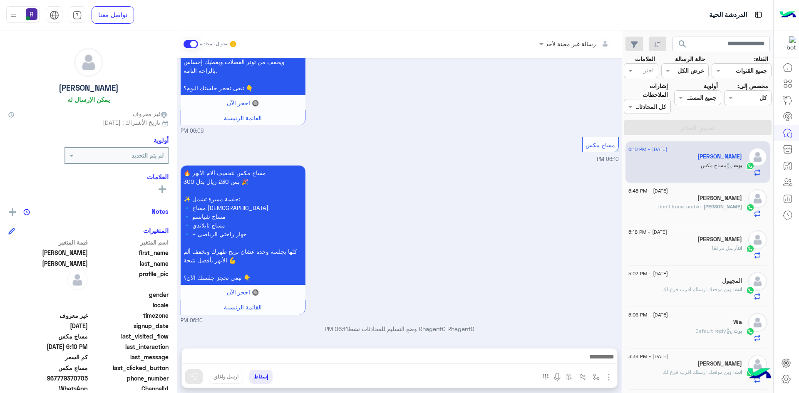
click at [608, 375] on img "button" at bounding box center [609, 377] width 10 height 10
click at [602, 366] on button "الصور" at bounding box center [595, 359] width 35 height 17
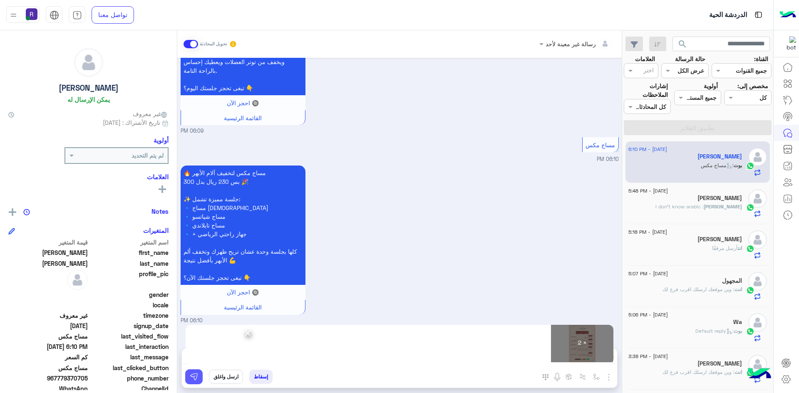
click at [192, 378] on img at bounding box center [194, 377] width 8 height 8
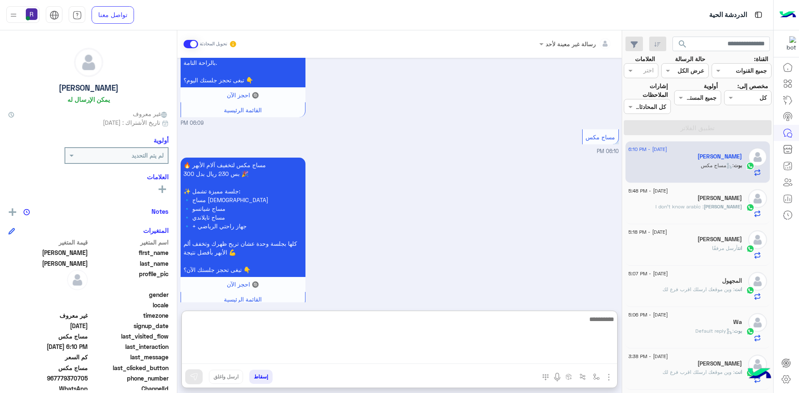
paste textarea "**********"
type textarea "**********"
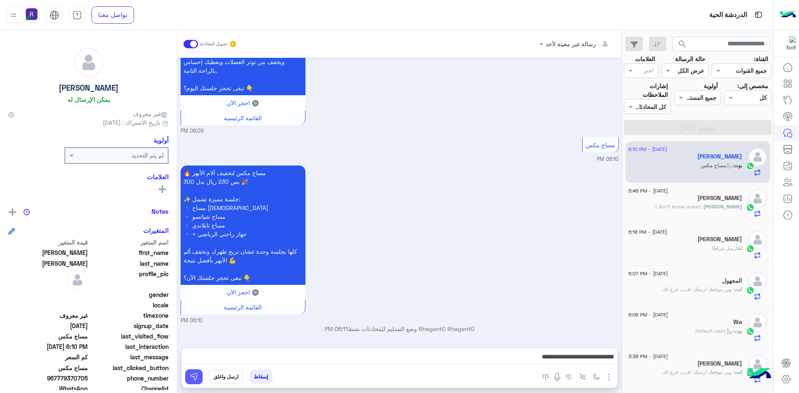
click at [194, 378] on img at bounding box center [194, 377] width 8 height 8
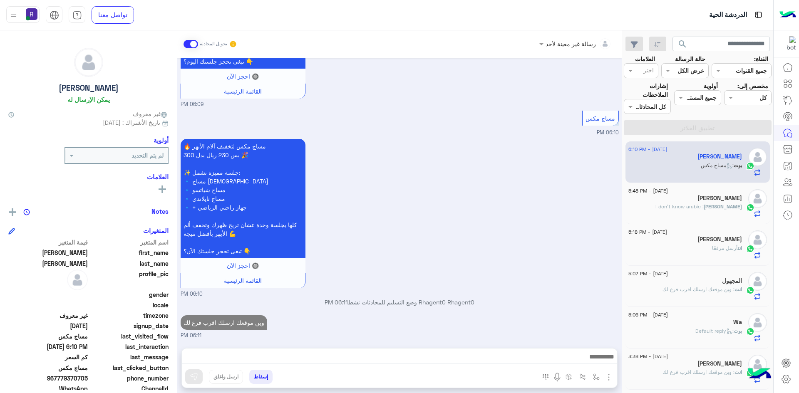
scroll to position [732, 0]
click at [714, 212] on div "kim : I don't know arabic" at bounding box center [685, 210] width 114 height 15
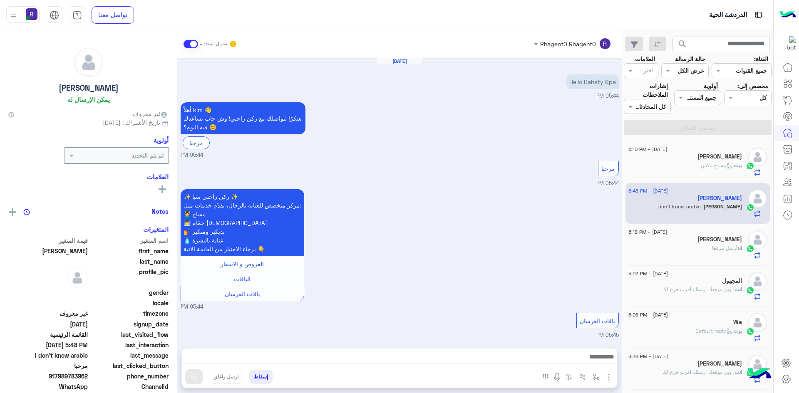
scroll to position [479, 0]
